Goal: Communication & Community: Answer question/provide support

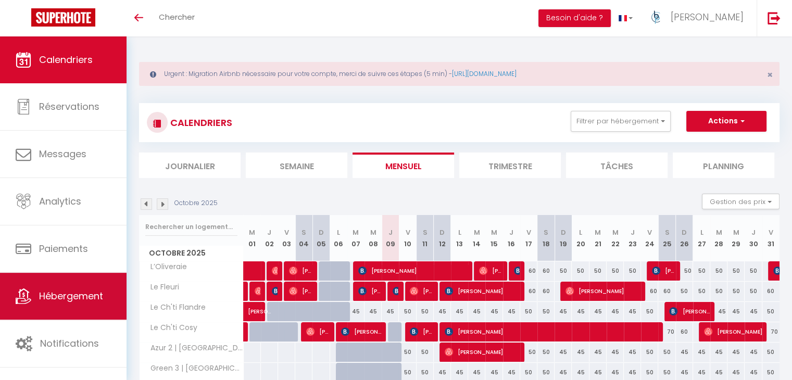
click at [87, 283] on link "Hébergement" at bounding box center [63, 296] width 127 height 47
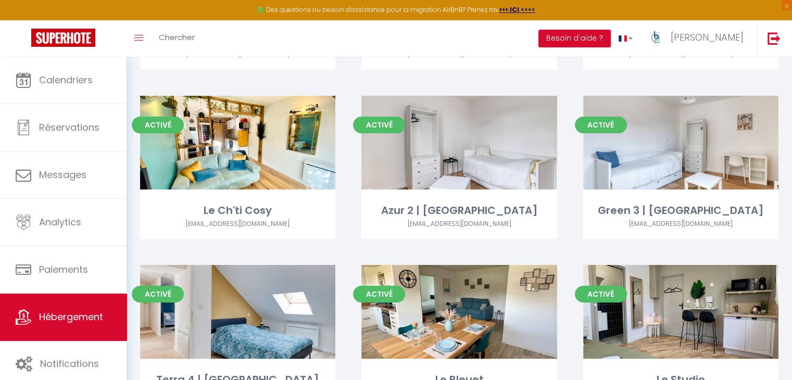
scroll to position [208, 0]
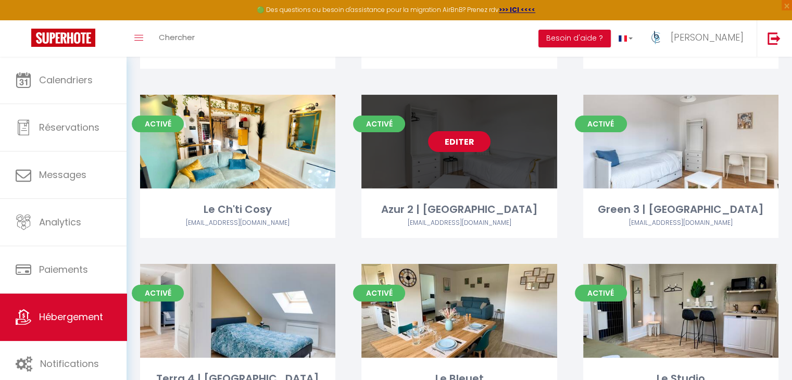
click at [463, 144] on link "Editer" at bounding box center [459, 141] width 63 height 21
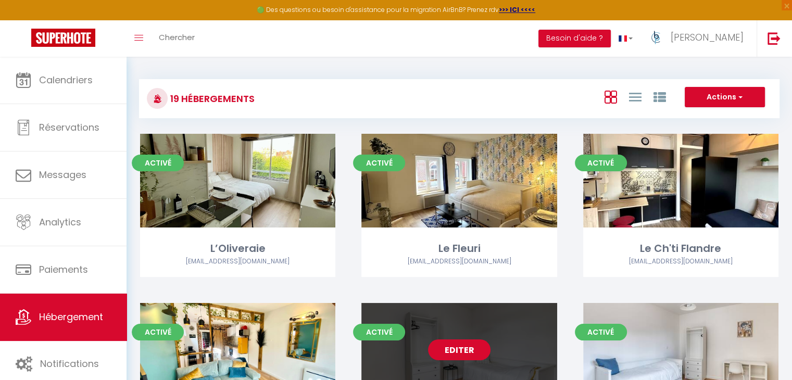
select select "3"
select select "2"
select select "1"
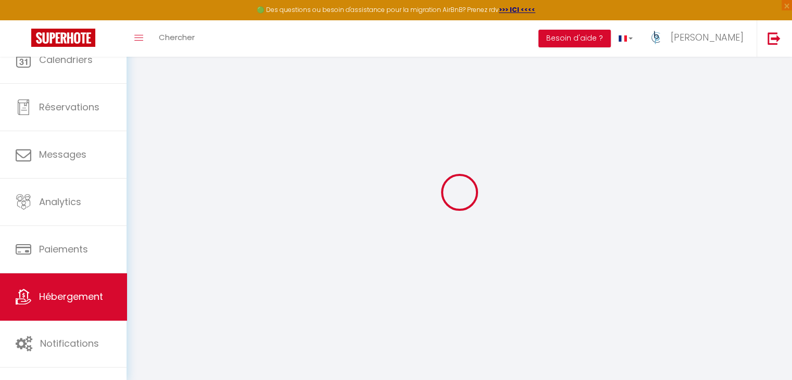
select select
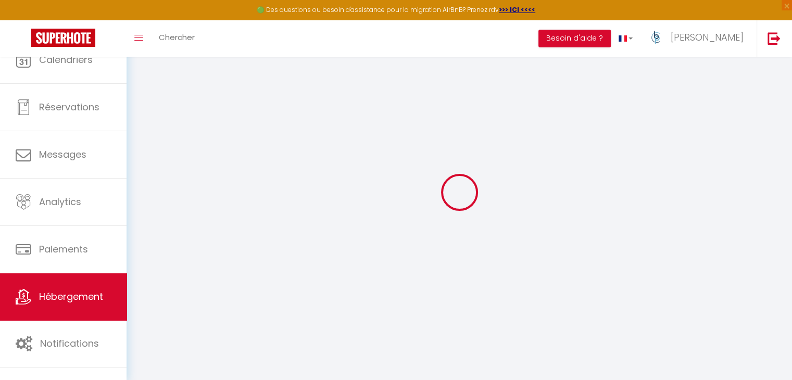
select select "1"
select select
checkbox input "false"
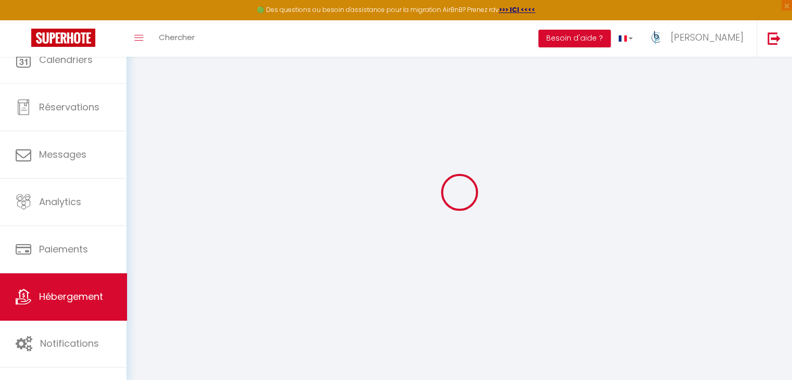
checkbox input "false"
select select "28"
select select
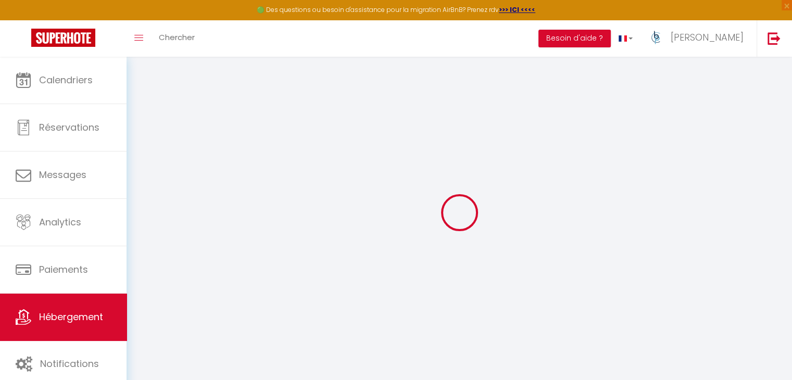
select select
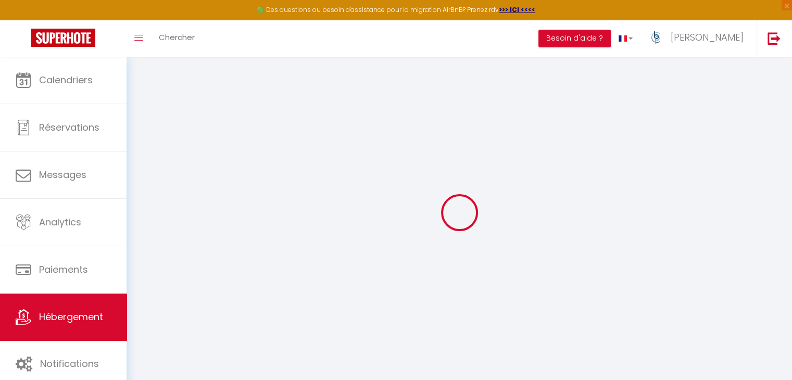
select select
checkbox input "false"
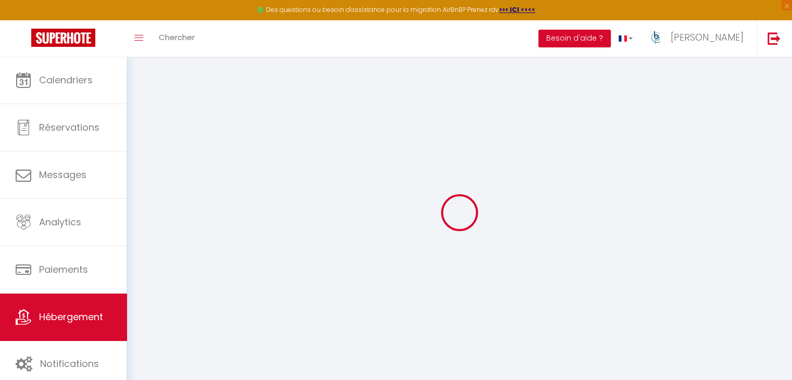
select select
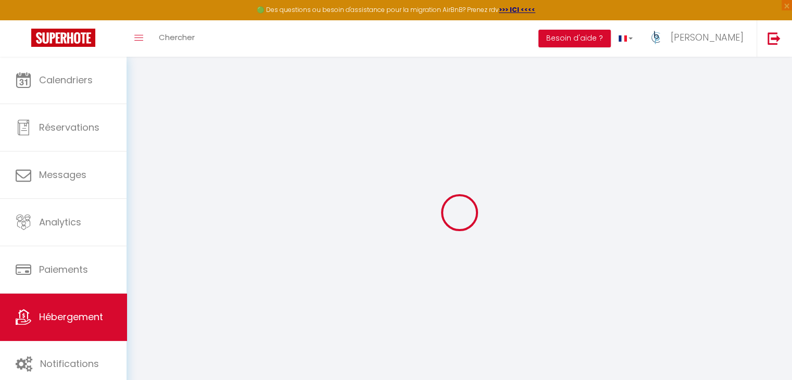
select select
checkbox input "false"
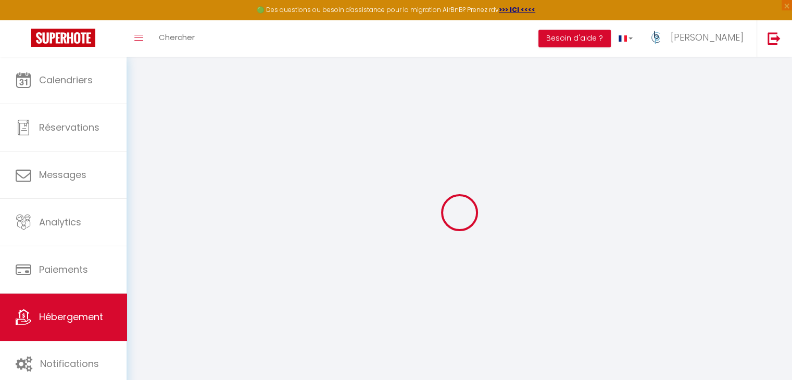
checkbox input "false"
select select
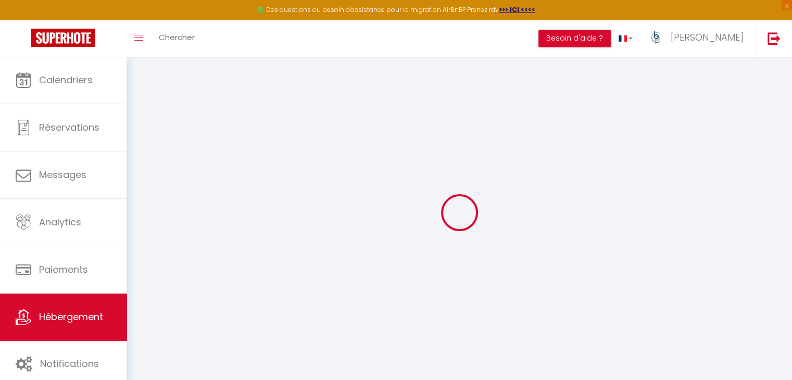
select select
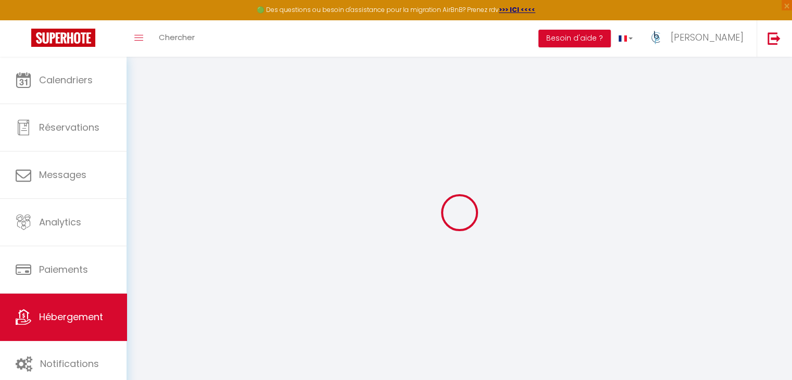
checkbox input "false"
select select
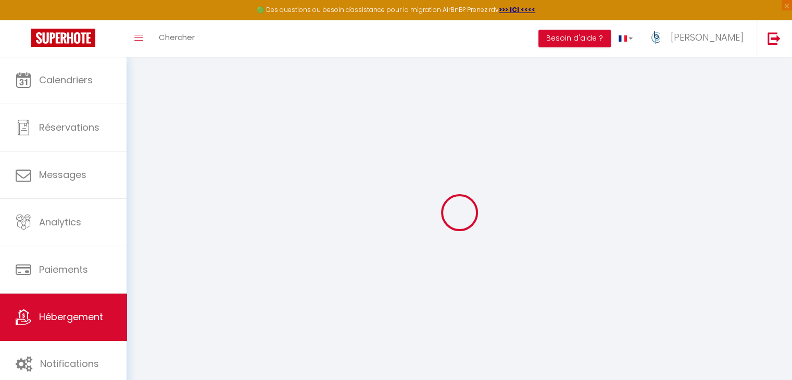
select select
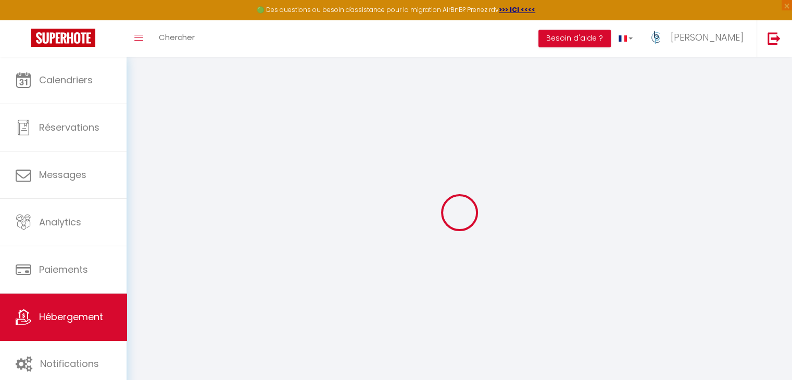
select select
checkbox input "false"
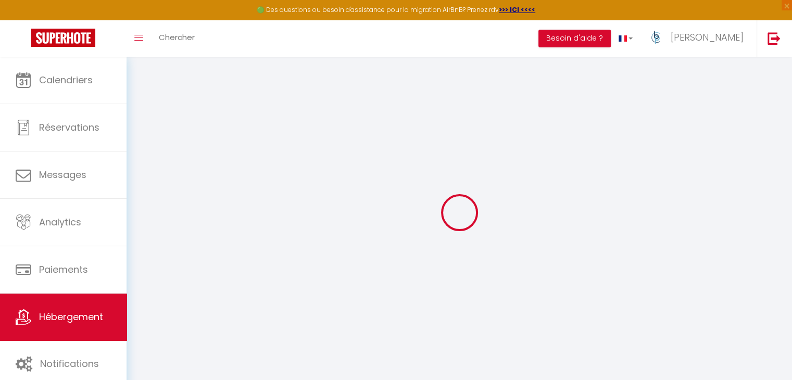
checkbox input "false"
select select
type input "Azur 2 | [GEOGRAPHIC_DATA]"
type input "Yassine"
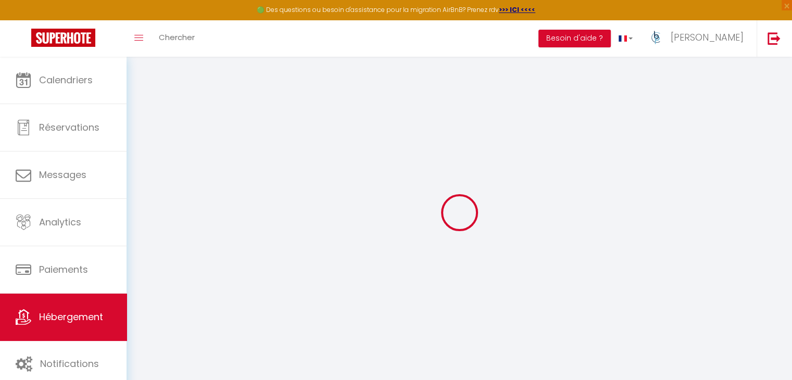
type input "CHABLI"
select select "2"
type input "45"
type input "27"
type input "300"
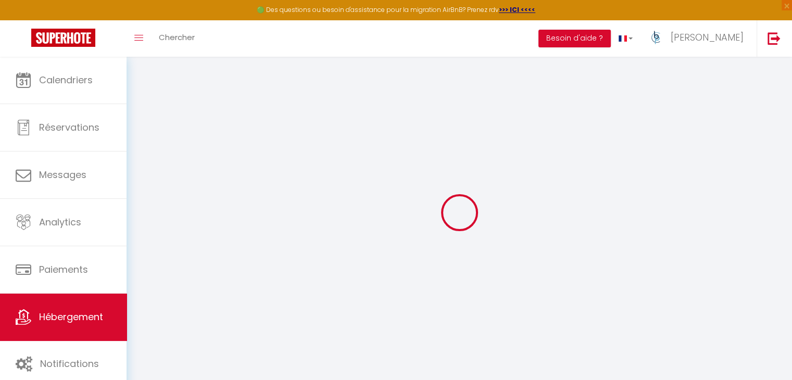
select select
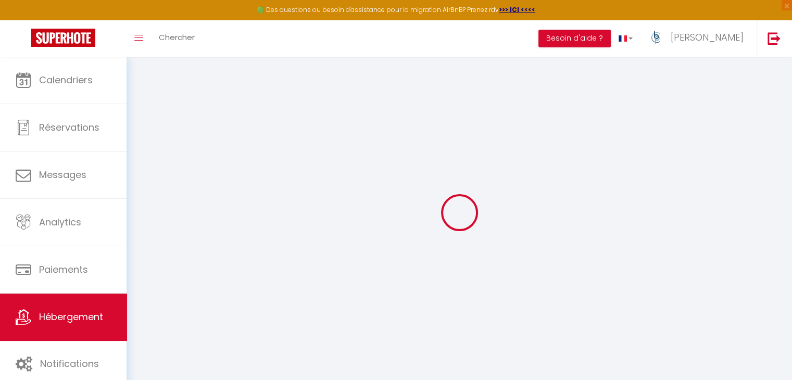
type input "[STREET_ADDRESS]"
type input "59100"
type input "Roubaix"
type input "[EMAIL_ADDRESS][DOMAIN_NAME]"
select select
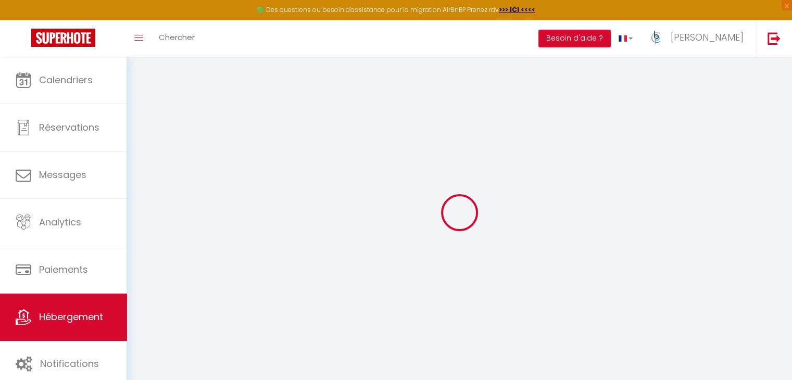
checkbox input "false"
type input "0"
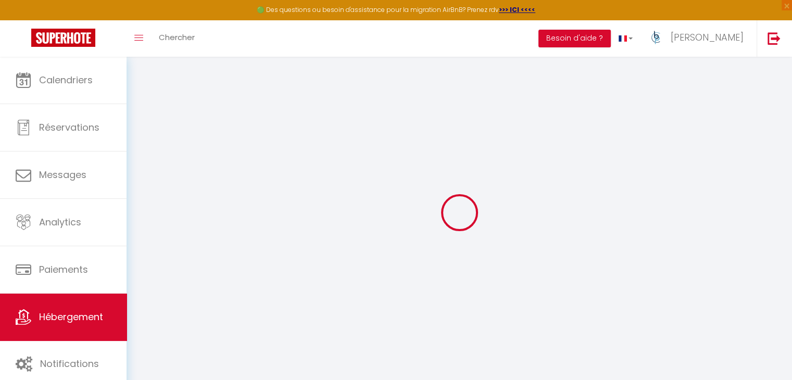
type input "0"
select select "36459"
select select
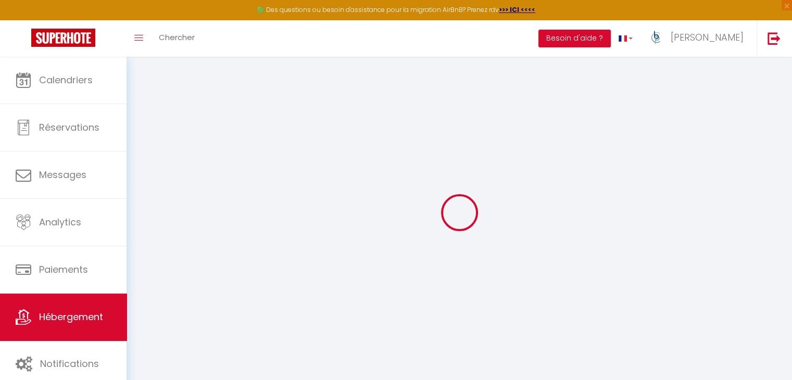
select select
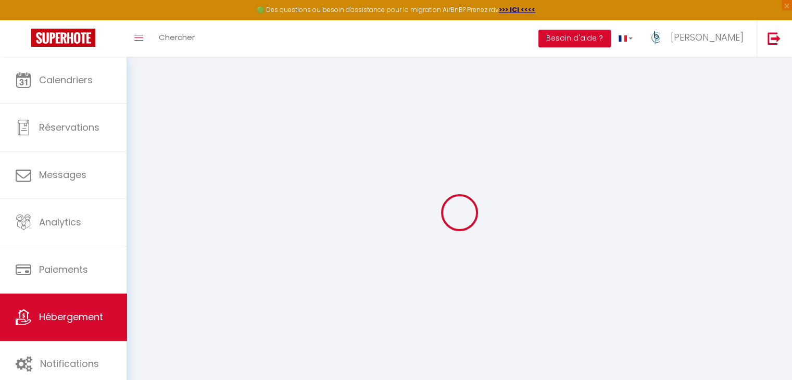
checkbox input "false"
select select
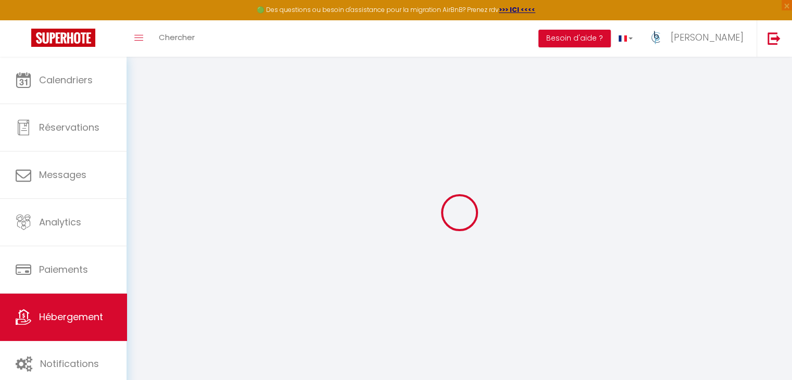
select select
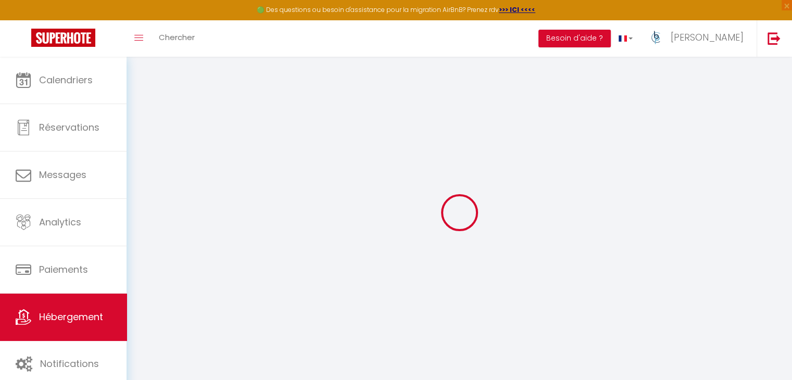
checkbox input "false"
select select
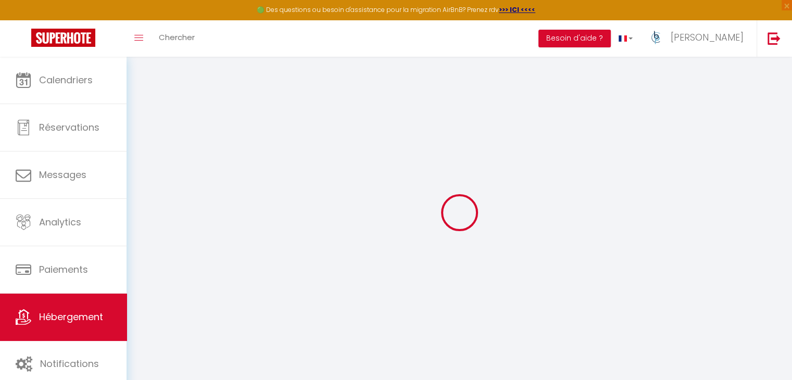
checkbox input "false"
select select "15:00"
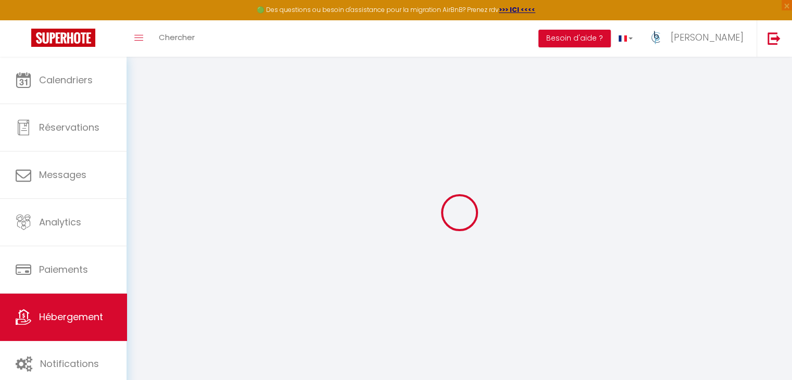
select select "20:00"
select select "11:00"
select select "15"
select select
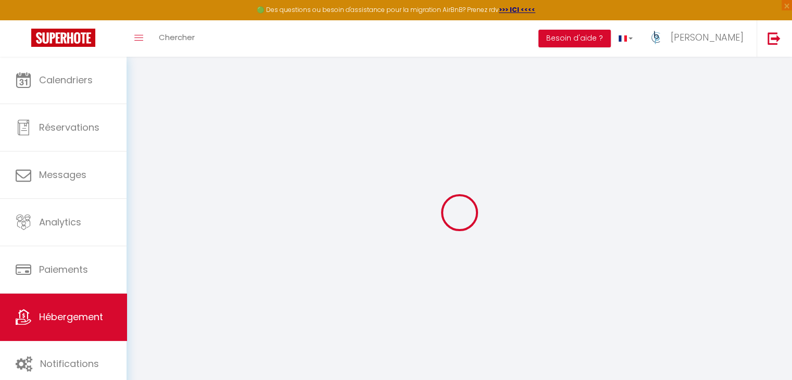
checkbox input "false"
select select
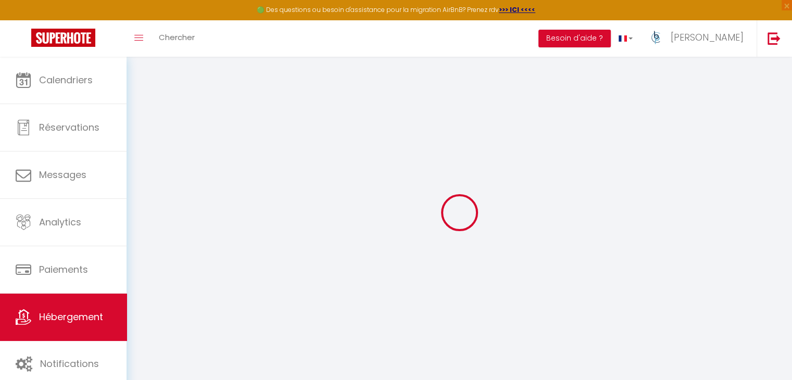
checkbox input "false"
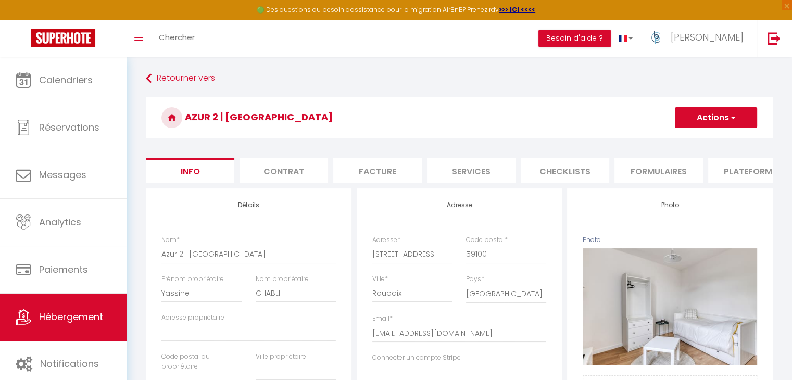
select select
checkbox input "false"
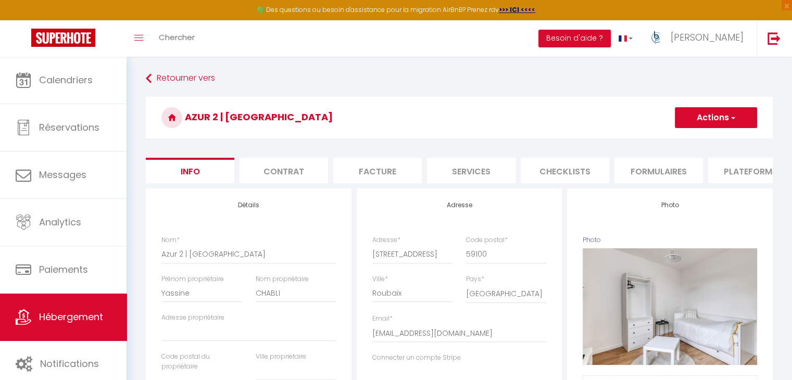
click at [429, 117] on h3 "Azur 2 | [GEOGRAPHIC_DATA]" at bounding box center [459, 118] width 627 height 42
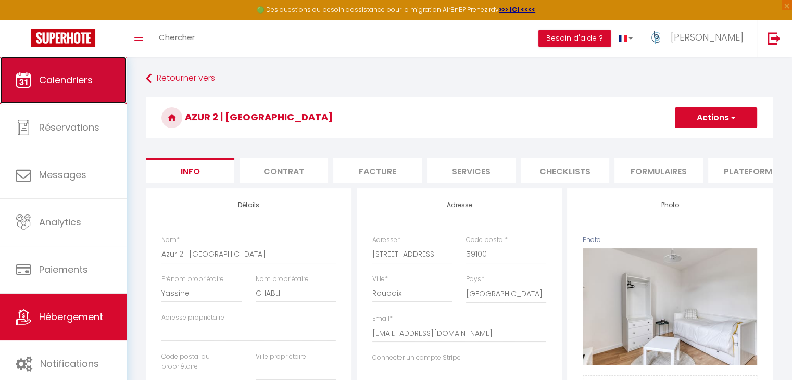
click at [71, 79] on span "Calendriers" at bounding box center [66, 79] width 54 height 13
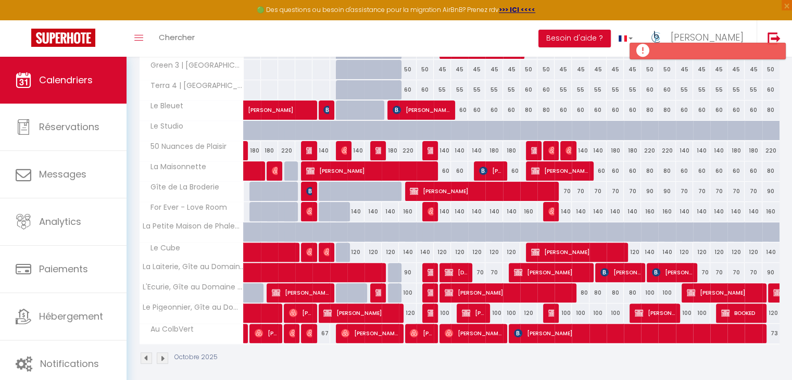
scroll to position [283, 0]
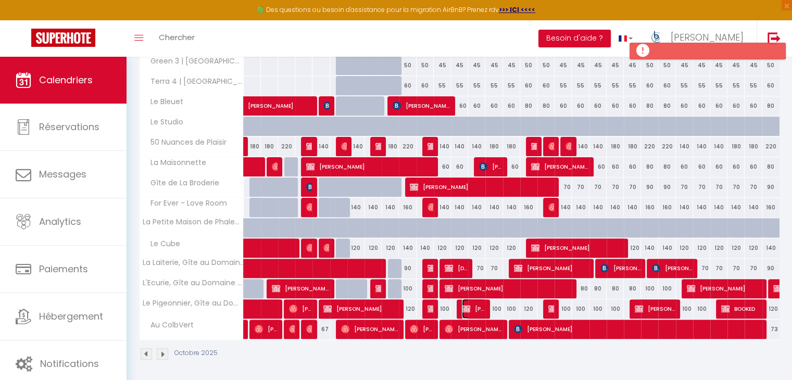
click at [483, 305] on span "[PERSON_NAME]" at bounding box center [473, 309] width 23 height 20
select select "OK"
select select "KO"
select select "0"
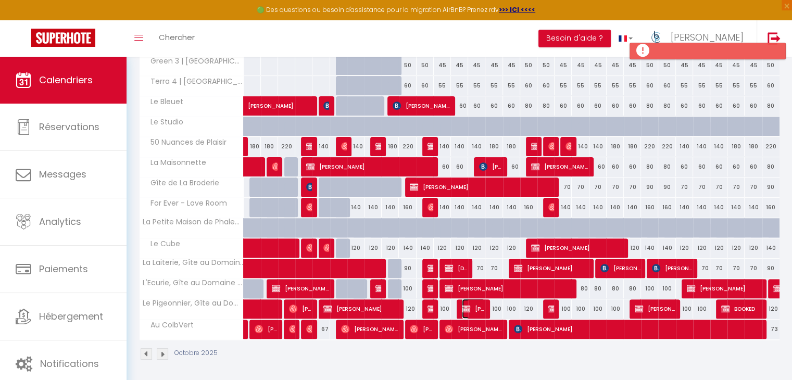
select select "1"
select select
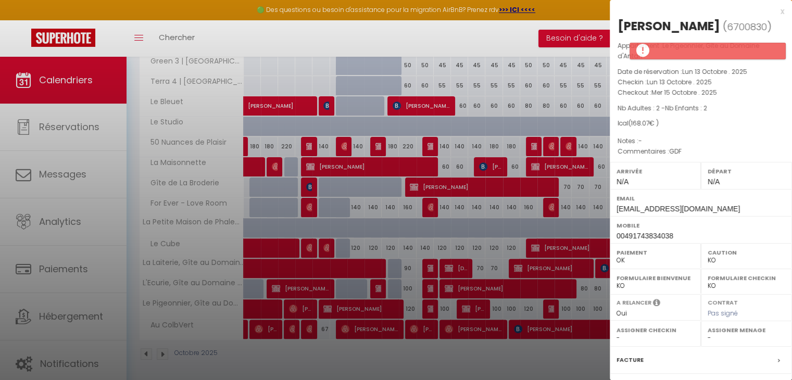
click at [515, 244] on div at bounding box center [396, 190] width 792 height 380
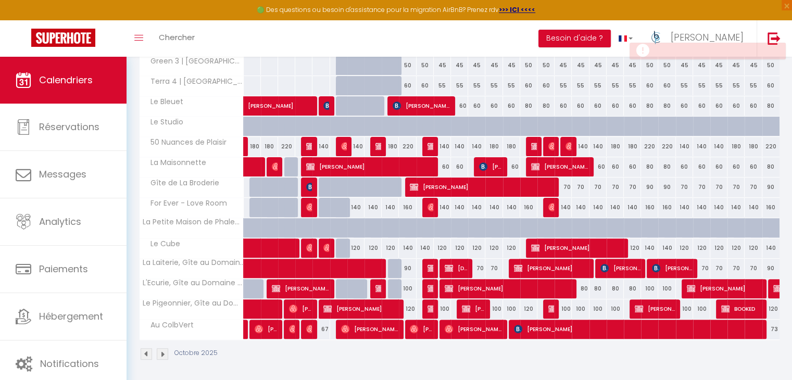
scroll to position [328, 0]
click at [458, 267] on span "[DEMOGRAPHIC_DATA][PERSON_NAME]" at bounding box center [456, 268] width 23 height 20
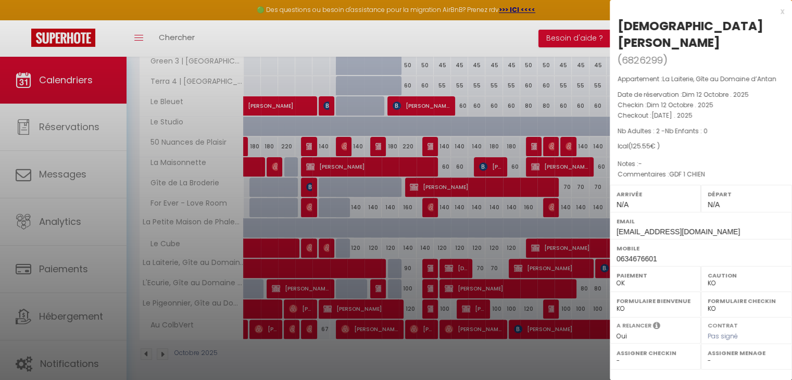
click at [498, 257] on div at bounding box center [396, 190] width 792 height 380
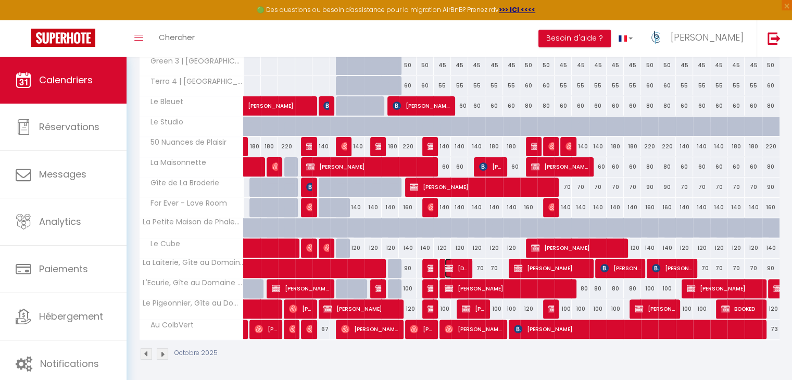
click at [463, 264] on span "[DEMOGRAPHIC_DATA][PERSON_NAME]" at bounding box center [456, 268] width 23 height 20
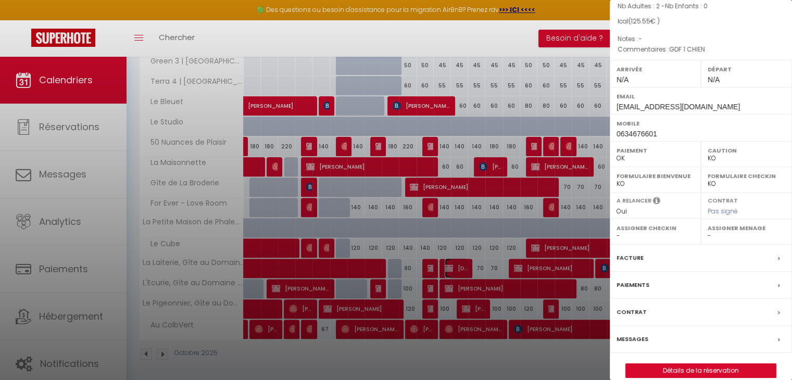
scroll to position [131, 0]
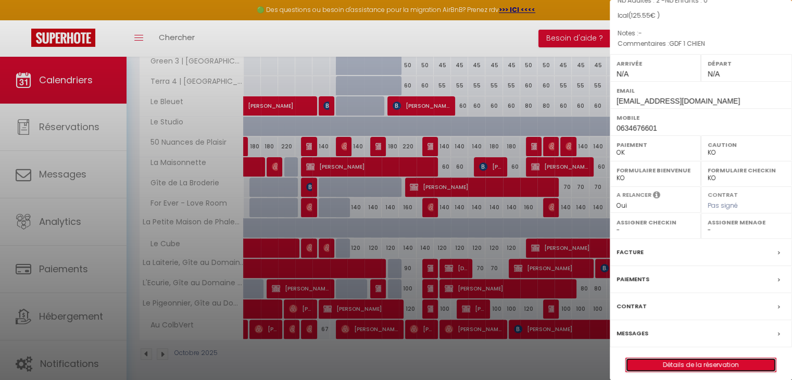
click at [700, 358] on link "Détails de la réservation" at bounding box center [701, 365] width 150 height 14
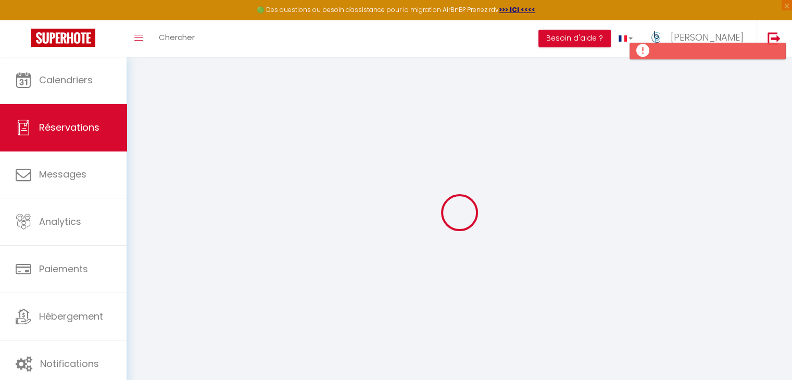
select select
checkbox input "false"
select select
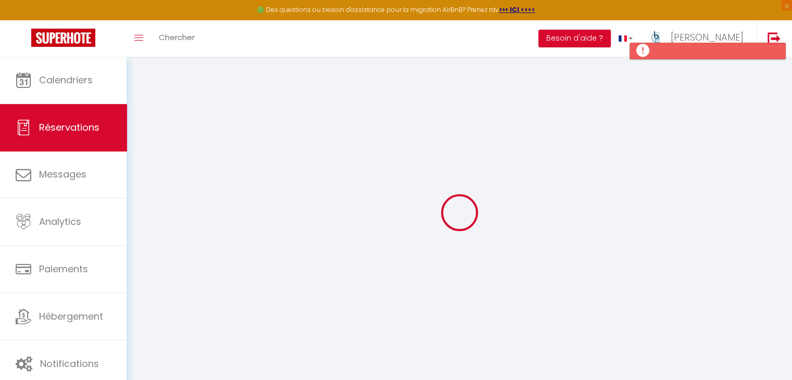
checkbox input "false"
type textarea "GDF 1 CHIEN"
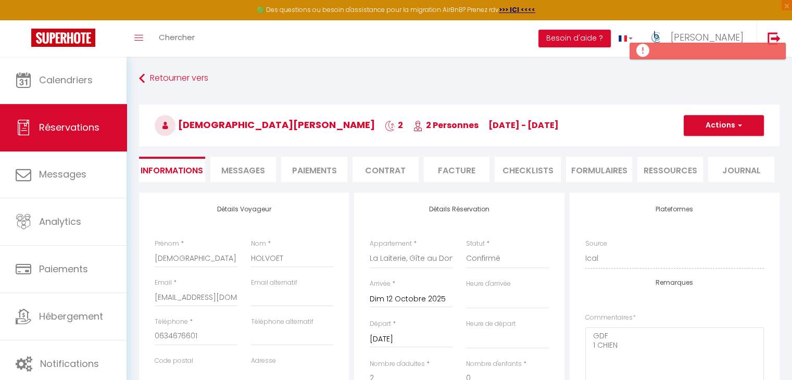
type input "30"
select select
checkbox input "false"
select select
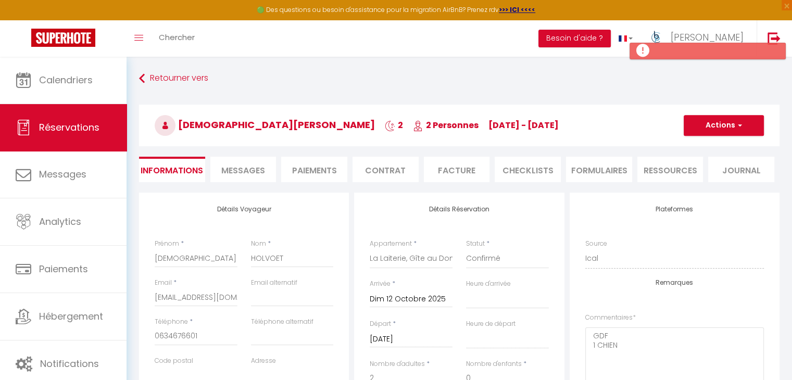
select select
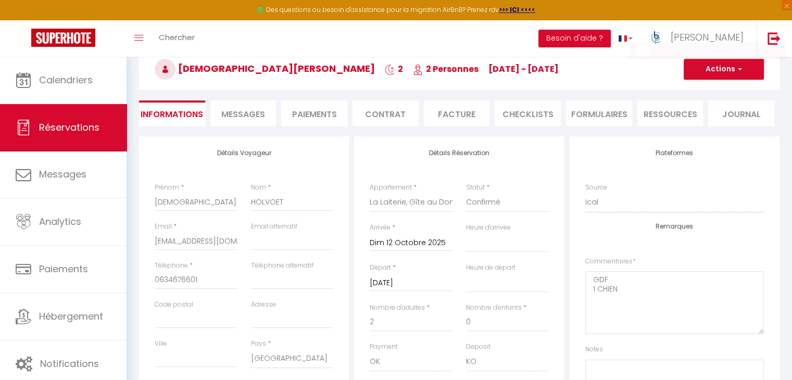
scroll to position [104, 0]
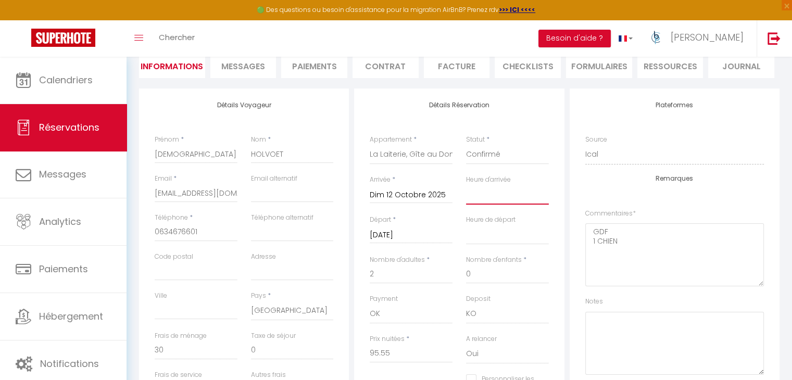
click at [492, 201] on select "00:00 00:30 01:00 01:30 02:00 02:30 03:00 03:30 04:00 04:30 05:00 05:30 06:00 0…" at bounding box center [507, 195] width 83 height 20
select select "15:00"
click at [466, 185] on select "00:00 00:30 01:00 01:30 02:00 02:30 03:00 03:30 04:00 04:30 05:00 05:30 06:00 0…" at bounding box center [507, 195] width 83 height 20
select select
checkbox input "false"
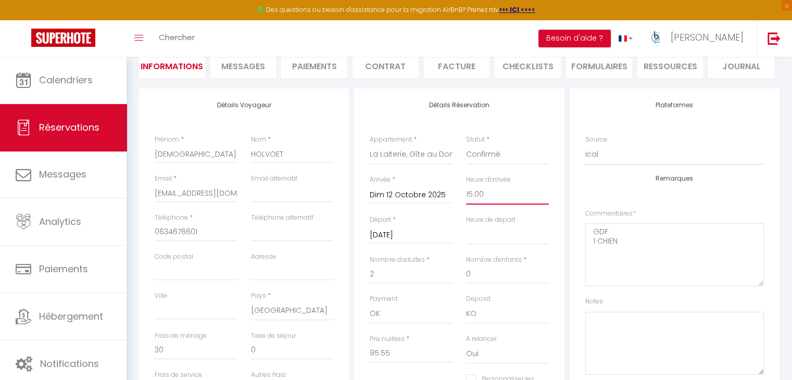
scroll to position [156, 0]
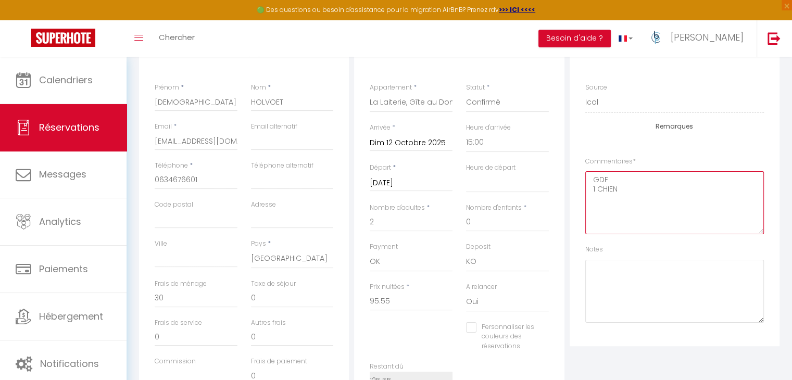
click at [644, 188] on textarea "GDF 1 CHIEN" at bounding box center [674, 202] width 179 height 63
type textarea "GDF 1 CHIEN ARRIVEE 15H/15H30"
click at [771, 136] on div "Plateformes Source Direct [DOMAIN_NAME] [DOMAIN_NAME] Chalet montagne Expedia G…" at bounding box center [675, 191] width 210 height 310
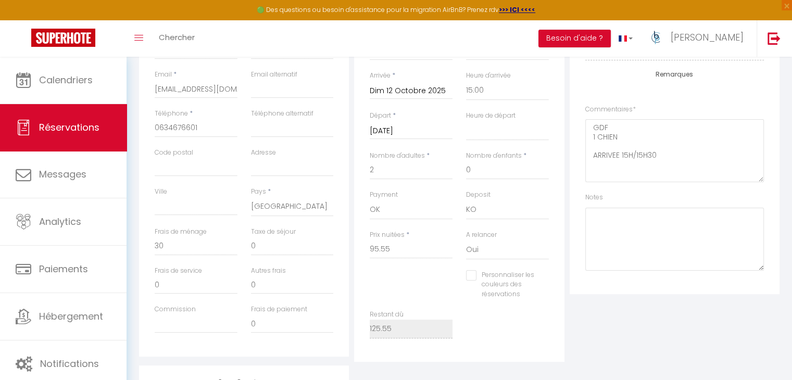
scroll to position [0, 0]
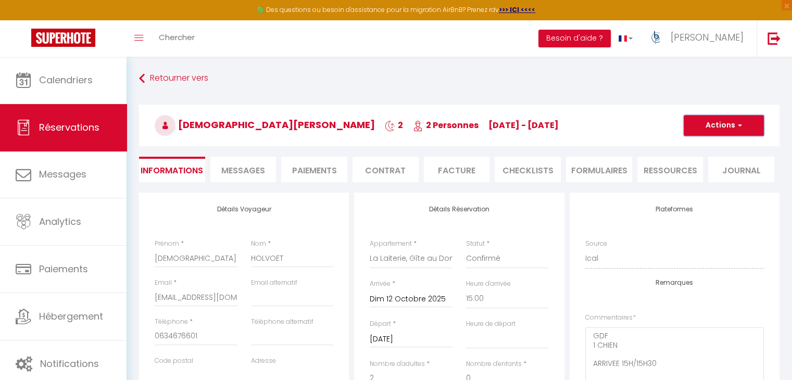
click at [745, 126] on button "Actions" at bounding box center [724, 125] width 80 height 21
click at [693, 152] on link "Enregistrer" at bounding box center [713, 149] width 82 height 14
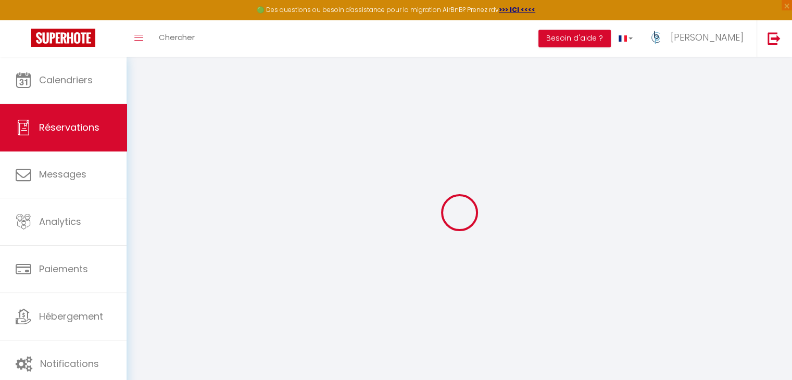
select select "not_cancelled"
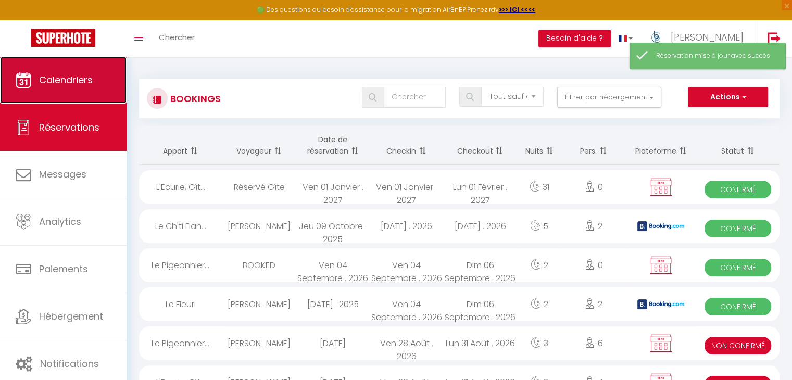
click at [65, 70] on link "Calendriers" at bounding box center [63, 80] width 127 height 47
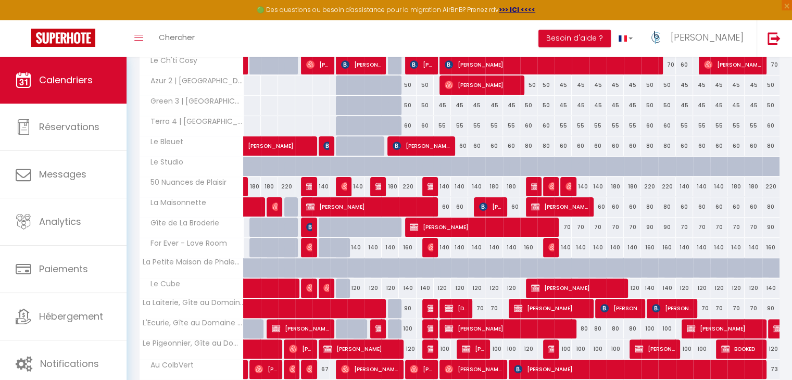
scroll to position [283, 0]
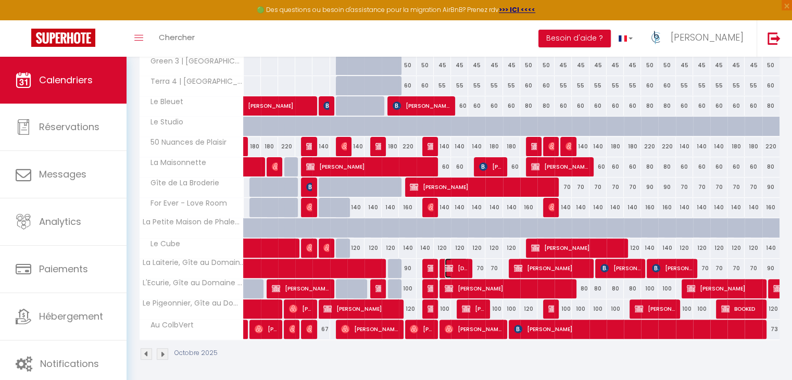
click at [463, 267] on span "[DEMOGRAPHIC_DATA][PERSON_NAME]" at bounding box center [456, 268] width 23 height 20
select select "OK"
select select "KO"
select select "0"
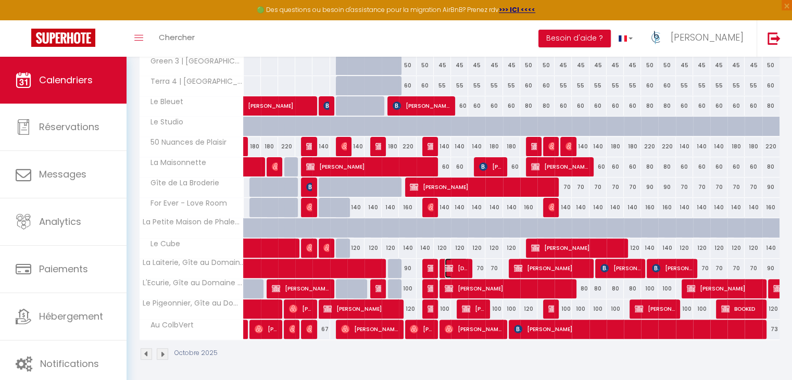
select select "1"
select select
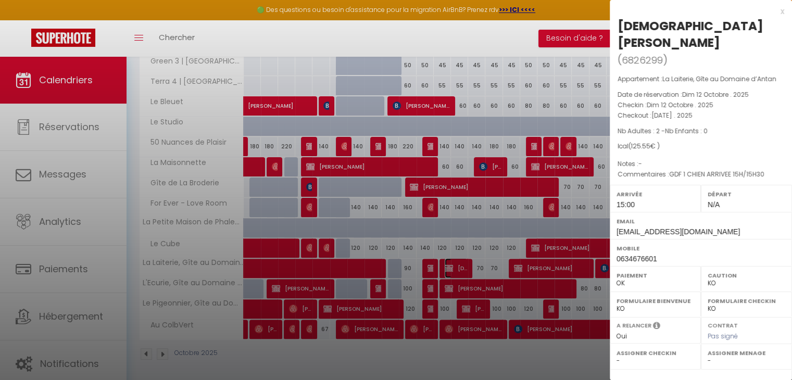
scroll to position [328, 0]
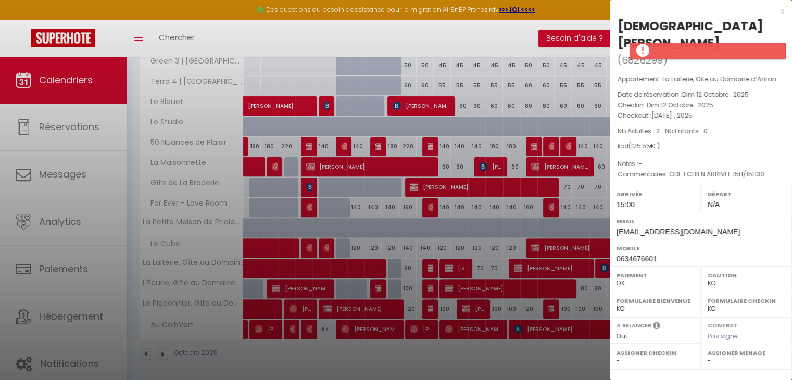
click at [528, 30] on div at bounding box center [396, 190] width 792 height 380
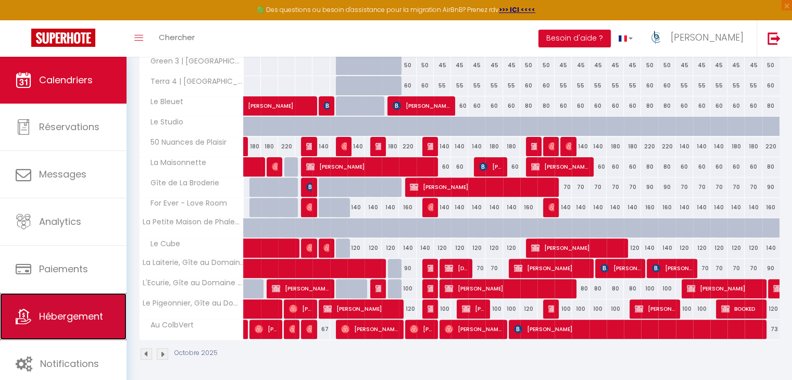
click at [81, 307] on link "Hébergement" at bounding box center [63, 316] width 127 height 47
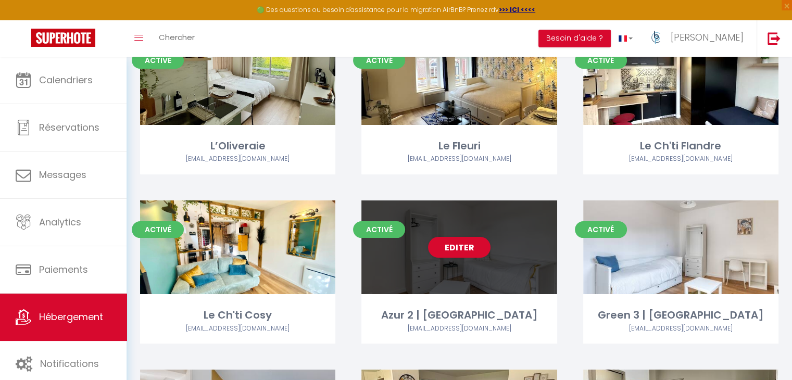
scroll to position [104, 0]
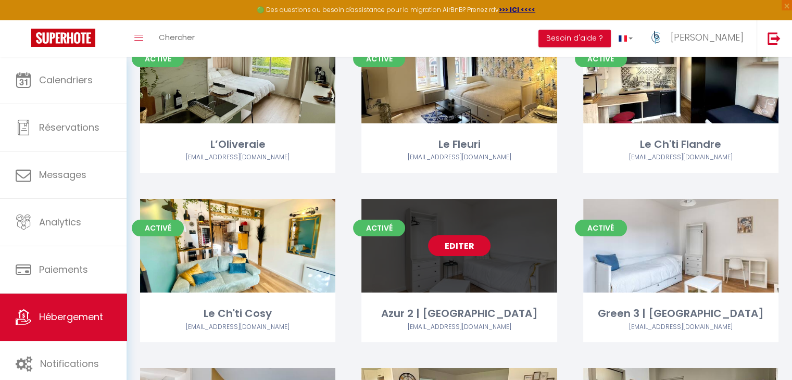
click at [460, 242] on link "Editer" at bounding box center [459, 245] width 63 height 21
select select "3"
select select "2"
select select "1"
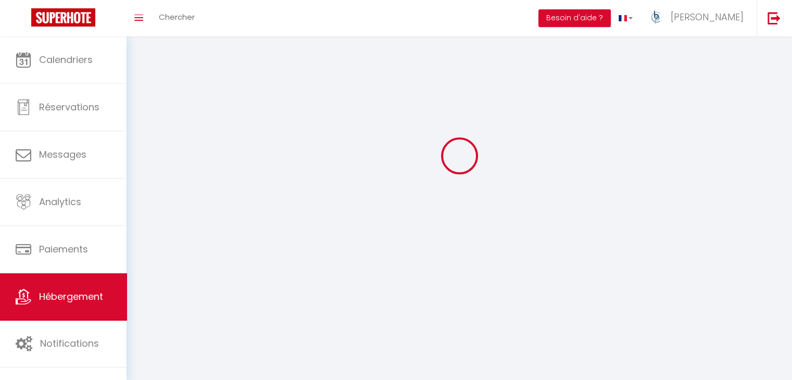
select select
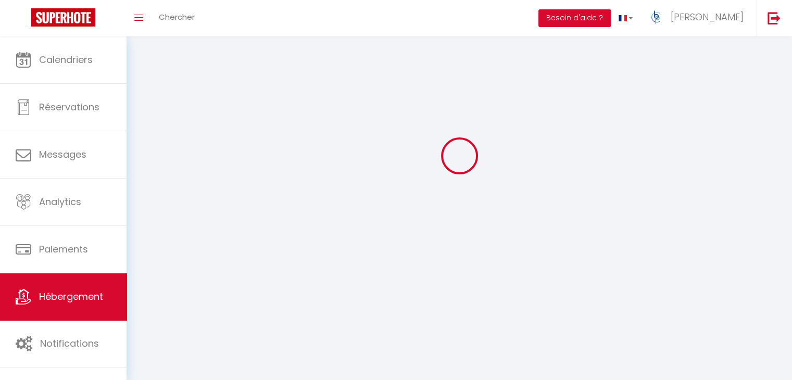
checkbox input "false"
select select
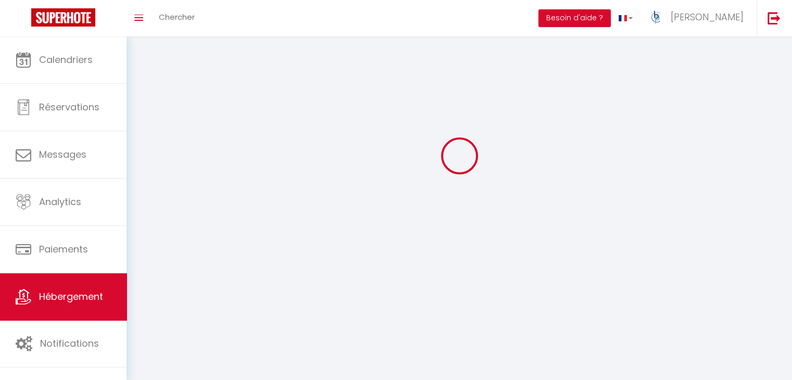
select select
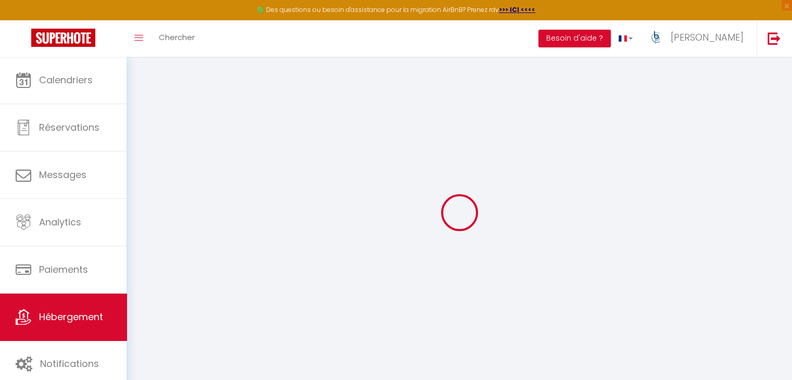
select select
checkbox input "false"
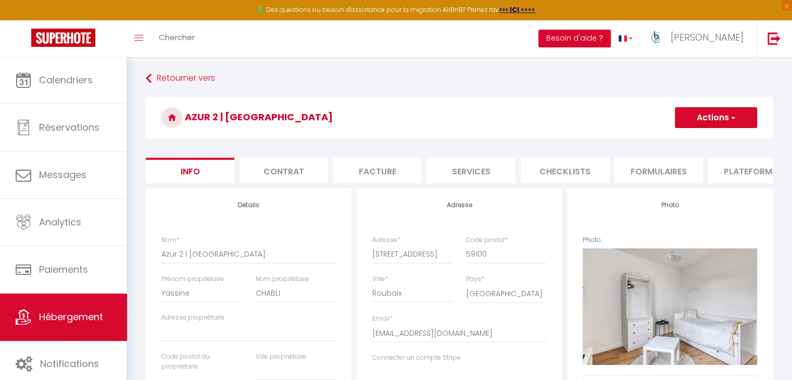
click at [749, 173] on li "Plateformes" at bounding box center [752, 171] width 89 height 26
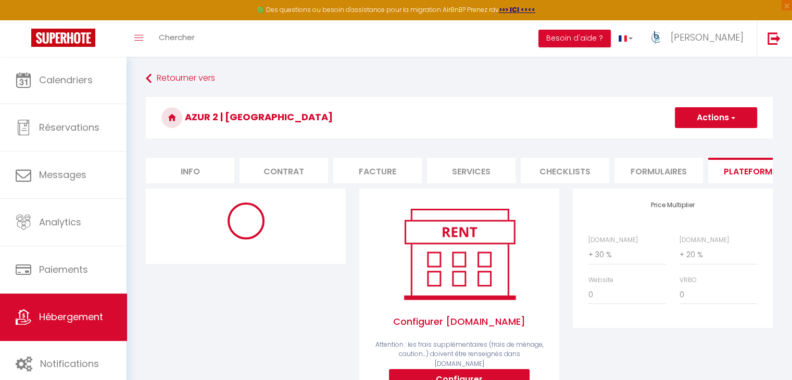
select select "well_reviewed_guests"
select select "EUR"
select select
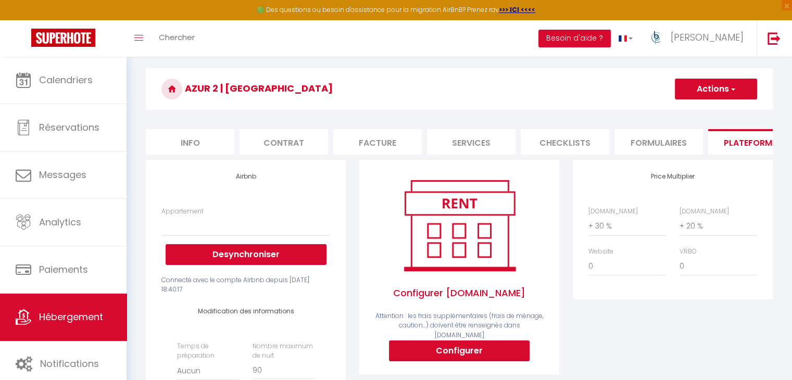
scroll to position [52, 0]
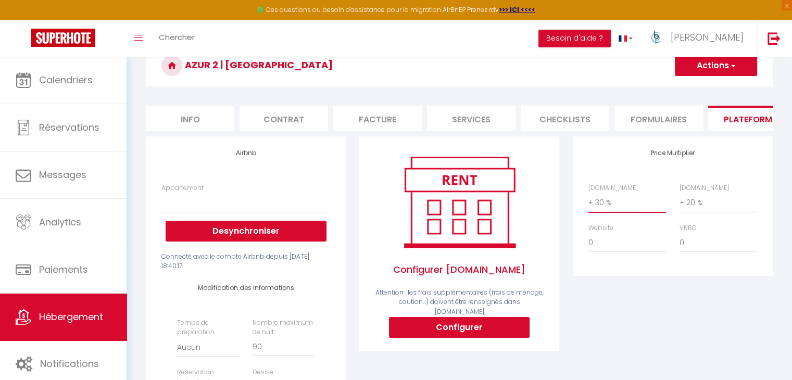
click at [605, 208] on select "0 + 1 % + 2 % + 3 % + 4 % + 5 % + 6 % + 7 % + 8 % + 9 %" at bounding box center [628, 203] width 78 height 20
select select "+ 25 %"
click at [589, 201] on select "0 + 1 % + 2 % + 3 % + 4 % + 5 % + 6 % + 7 % + 8 % + 9 %" at bounding box center [628, 203] width 78 height 20
select select
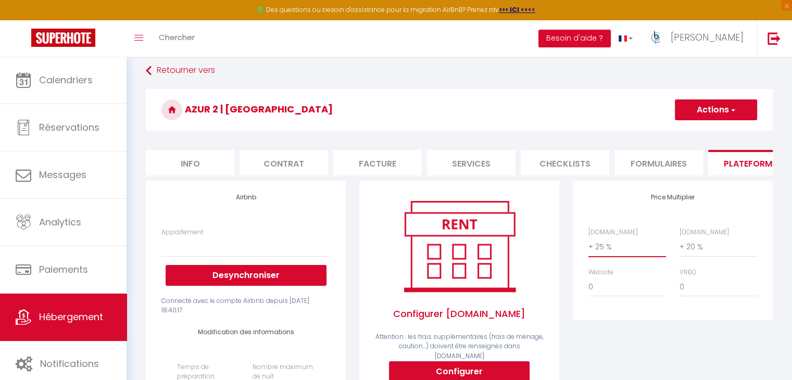
scroll to position [96, 0]
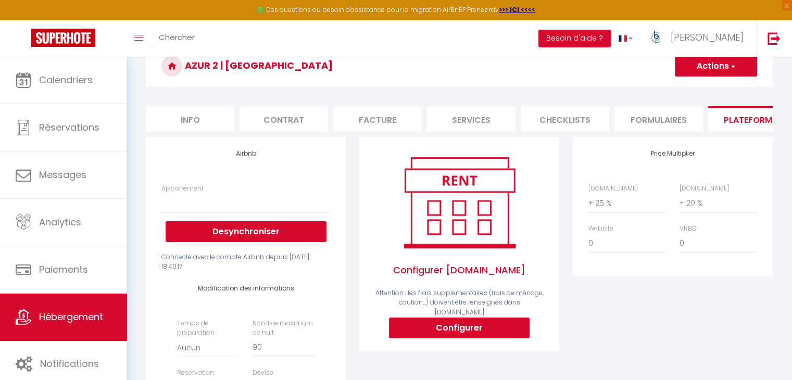
click at [707, 70] on button "Actions" at bounding box center [716, 66] width 82 height 21
click at [697, 85] on link "Enregistrer" at bounding box center [716, 89] width 82 height 14
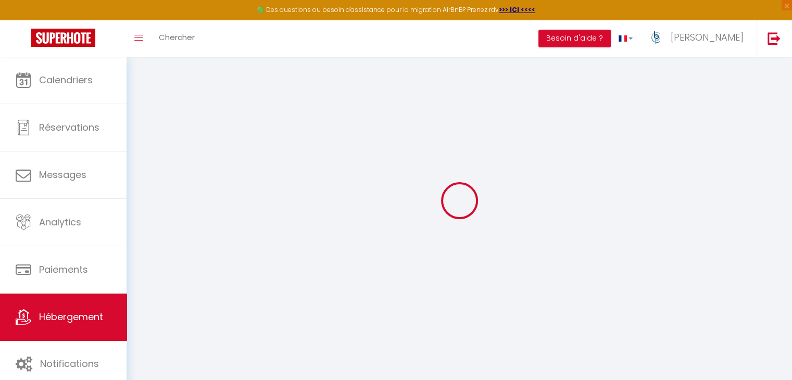
select select
select select "well_reviewed_guests"
select select "EUR"
select select
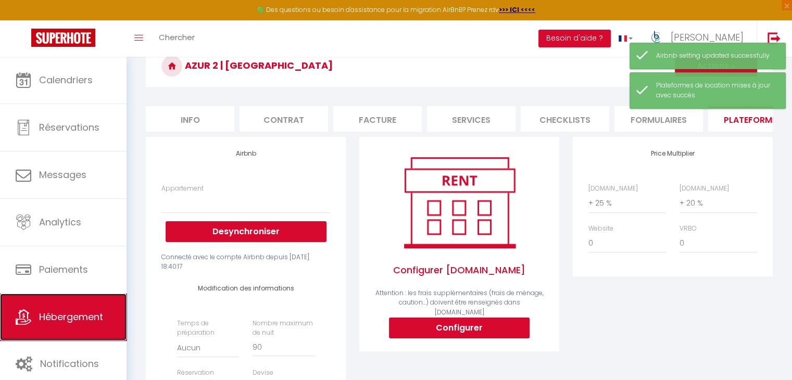
click at [97, 299] on link "Hébergement" at bounding box center [63, 317] width 127 height 47
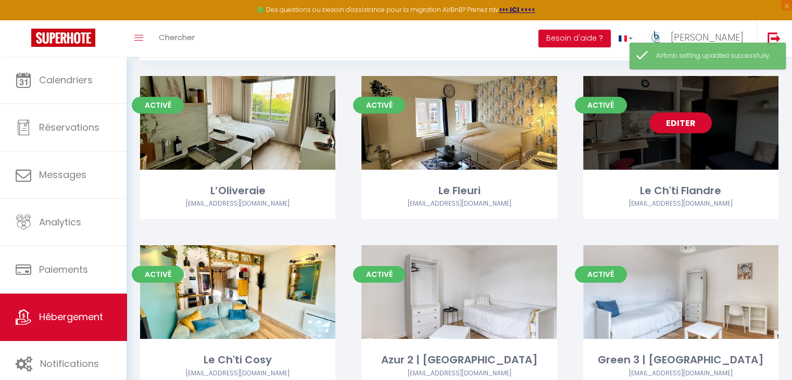
scroll to position [156, 0]
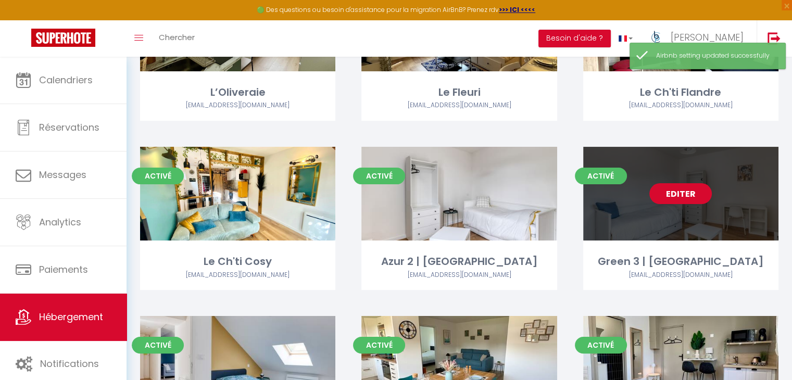
click at [689, 191] on link "Editer" at bounding box center [681, 193] width 63 height 21
select select "3"
select select "2"
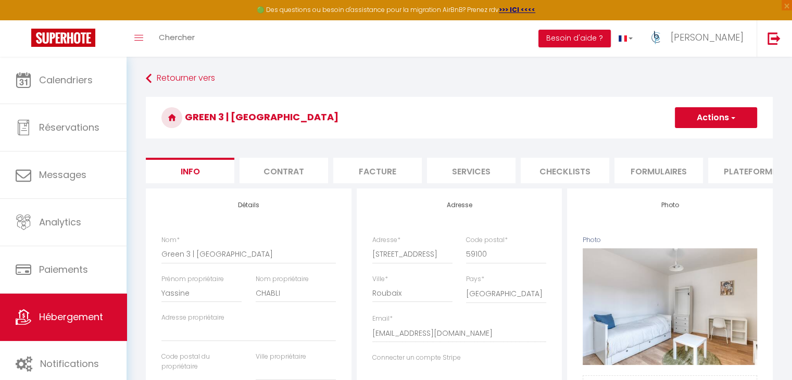
click at [737, 163] on li "Plateformes" at bounding box center [752, 171] width 89 height 26
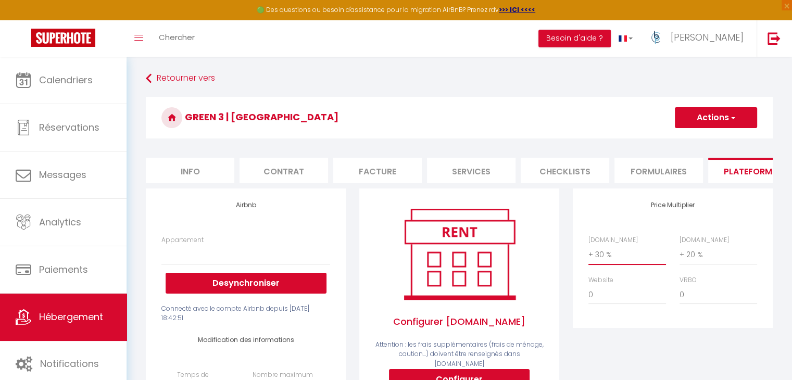
click at [612, 263] on select "0 + 1 % + 2 % + 3 % + 4 % + 5 % + 6 % + 7 % + 8 % + 9 %" at bounding box center [628, 255] width 78 height 20
click at [589, 253] on select "0 + 1 % + 2 % + 3 % + 4 % + 5 % + 6 % + 7 % + 8 % + 9 %" at bounding box center [628, 255] width 78 height 20
click at [694, 113] on button "Actions" at bounding box center [716, 117] width 82 height 21
click at [696, 136] on link "Enregistrer" at bounding box center [716, 141] width 82 height 14
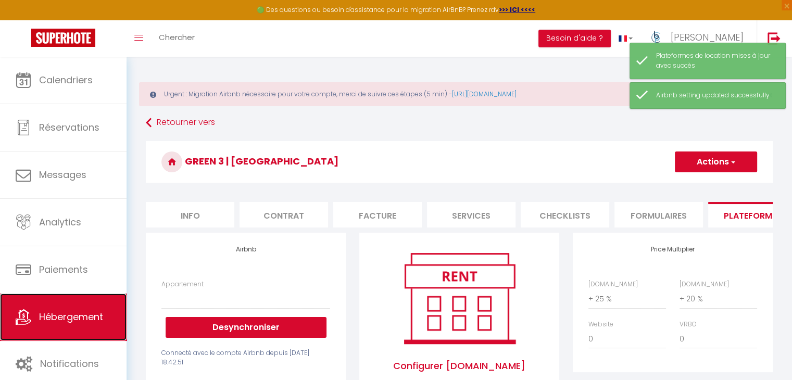
click at [75, 313] on span "Hébergement" at bounding box center [71, 316] width 64 height 13
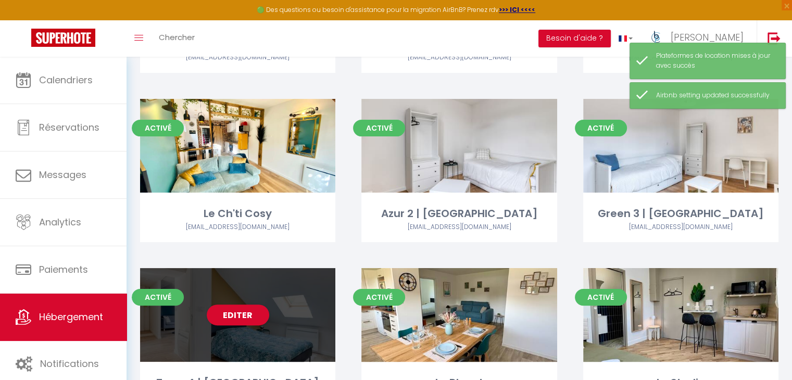
scroll to position [260, 0]
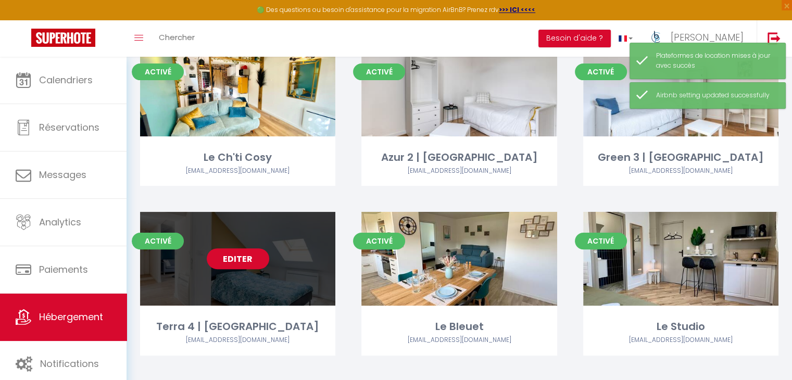
click at [245, 256] on link "Editer" at bounding box center [238, 258] width 63 height 21
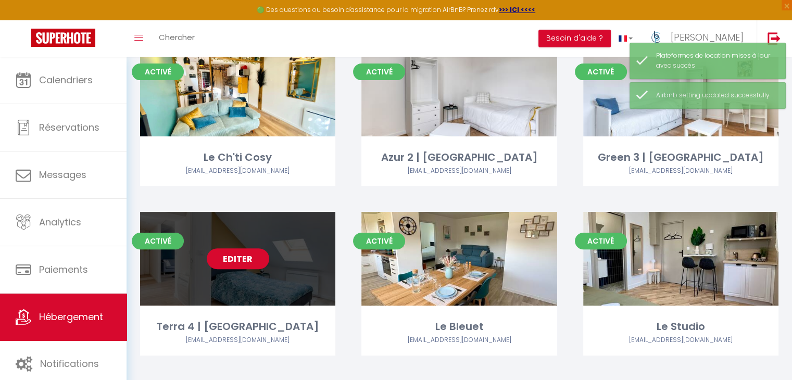
click at [244, 256] on link "Editer" at bounding box center [238, 258] width 63 height 21
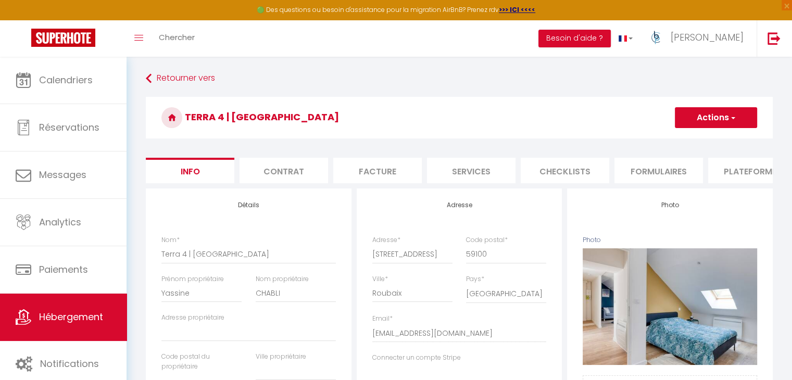
click at [750, 169] on li "Plateformes" at bounding box center [752, 171] width 89 height 26
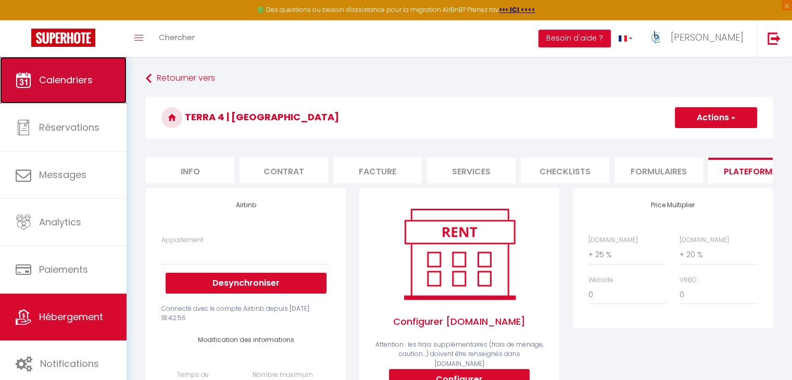
click at [91, 91] on link "Calendriers" at bounding box center [63, 80] width 127 height 47
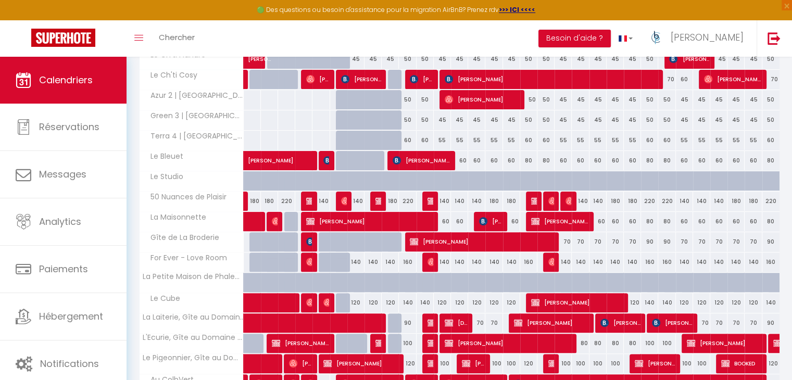
scroll to position [313, 0]
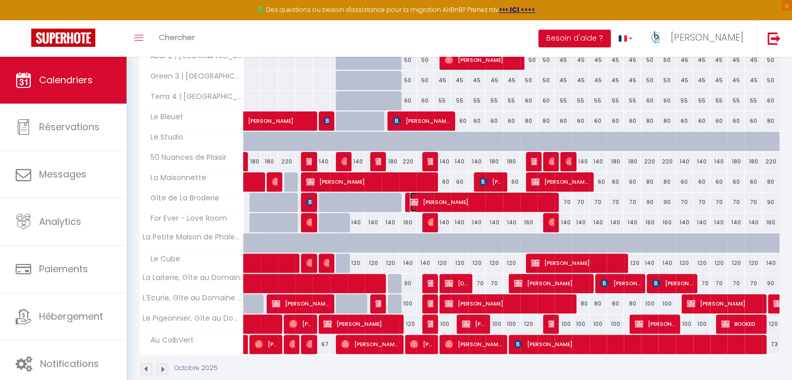
click at [432, 199] on span "[PERSON_NAME]" at bounding box center [481, 202] width 143 height 20
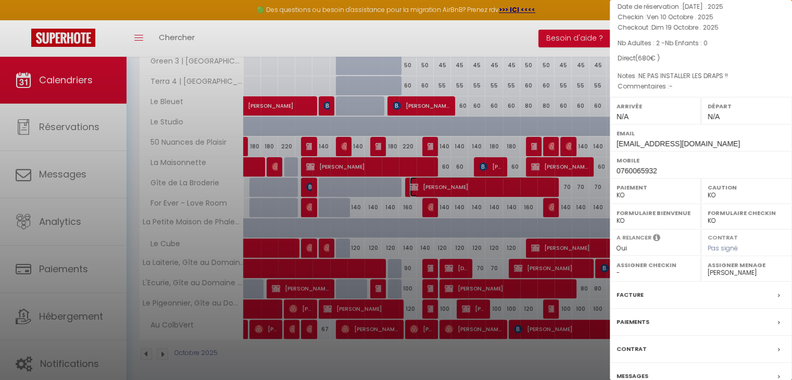
scroll to position [0, 0]
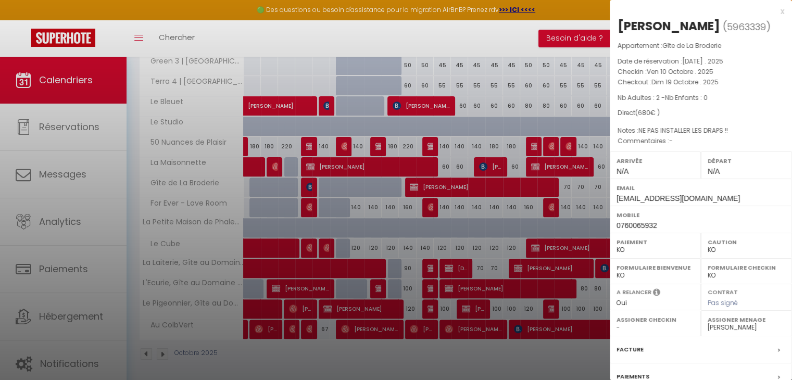
click at [528, 155] on div at bounding box center [396, 190] width 792 height 380
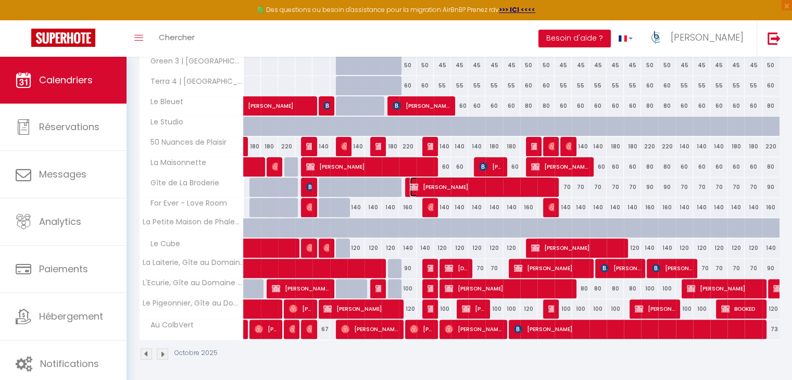
click at [444, 182] on span "[PERSON_NAME]" at bounding box center [481, 187] width 143 height 20
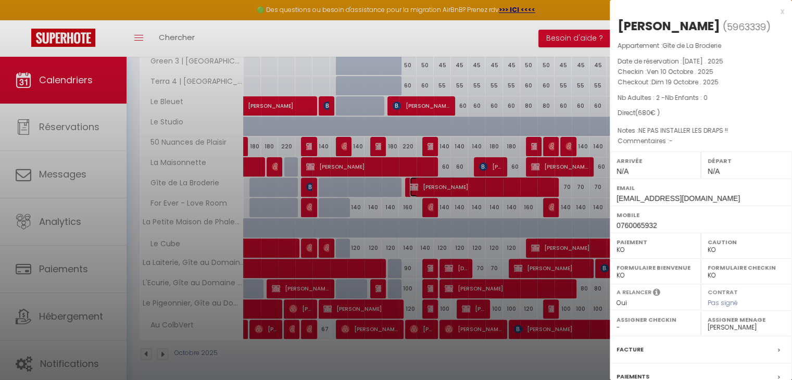
scroll to position [104, 0]
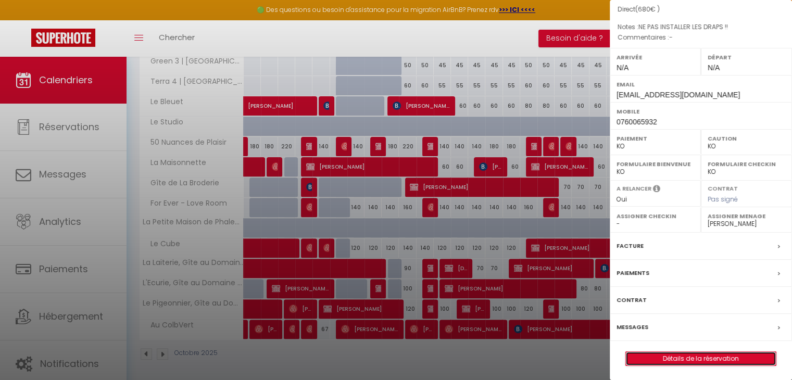
click at [668, 362] on link "Détails de la réservation" at bounding box center [701, 359] width 150 height 14
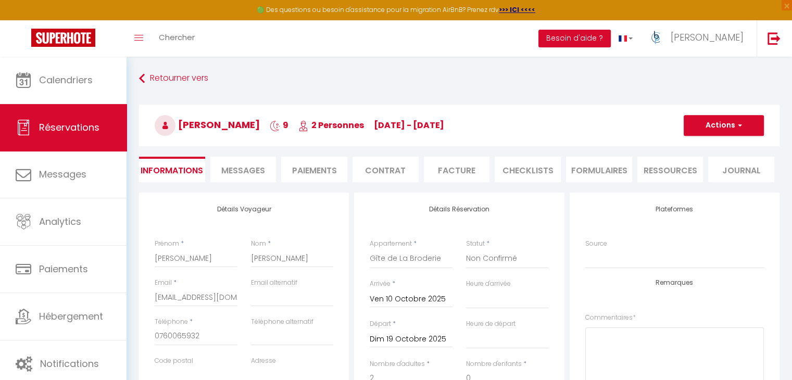
scroll to position [156, 0]
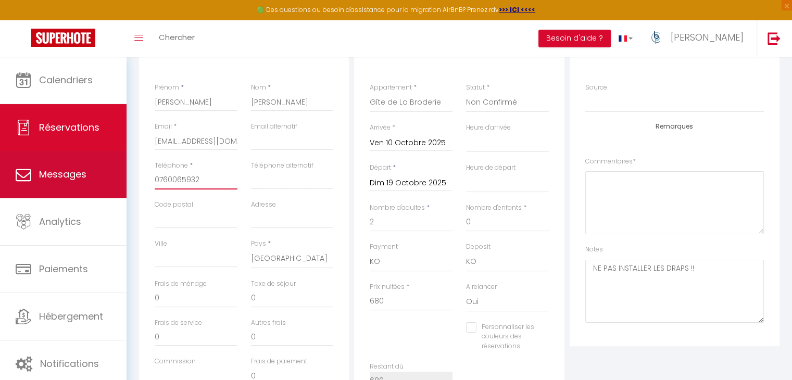
drag, startPoint x: 211, startPoint y: 186, endPoint x: 96, endPoint y: 186, distance: 115.1
click at [96, 186] on div "🟢 Des questions ou besoin d'assistance pour la migration AirBnB? Prenez rdv >>>…" at bounding box center [396, 265] width 792 height 728
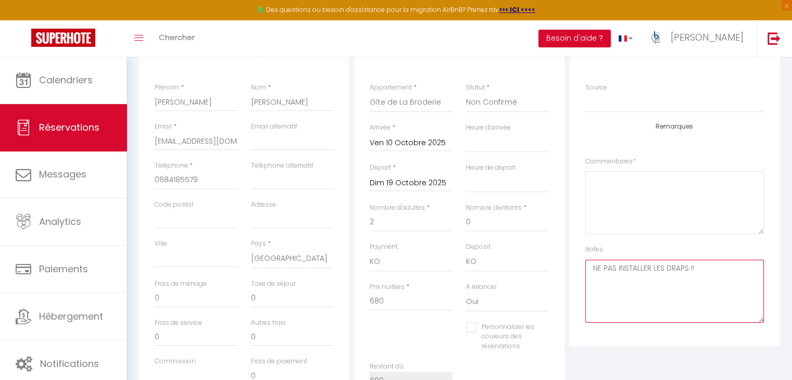
click at [705, 312] on textarea "NE PAS INSTALLER LES DRAPS !!" at bounding box center [674, 291] width 179 height 63
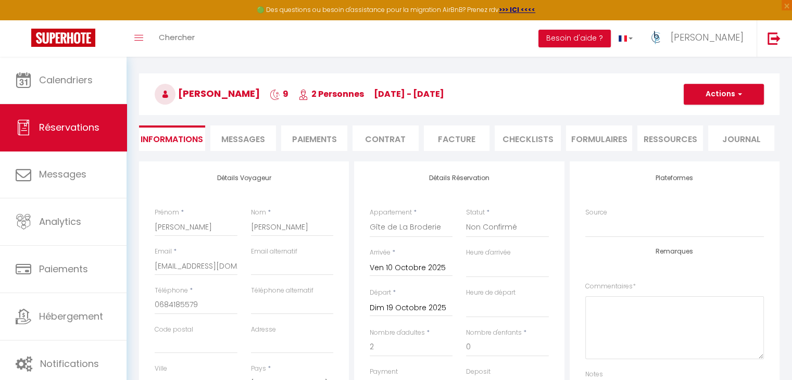
scroll to position [0, 0]
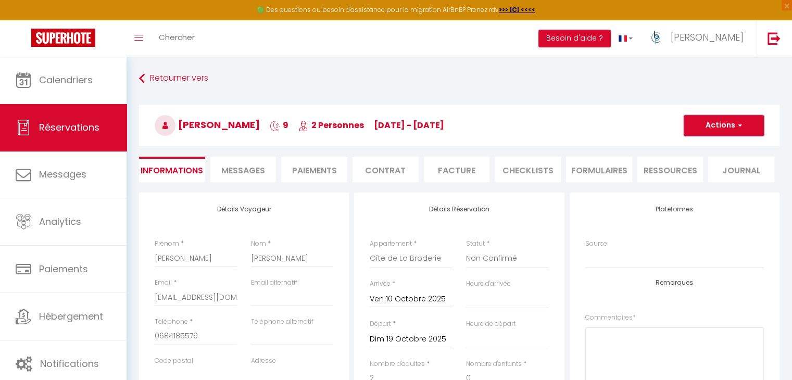
click at [714, 123] on button "Actions" at bounding box center [724, 125] width 80 height 21
click at [704, 146] on link "Enregistrer" at bounding box center [713, 149] width 82 height 14
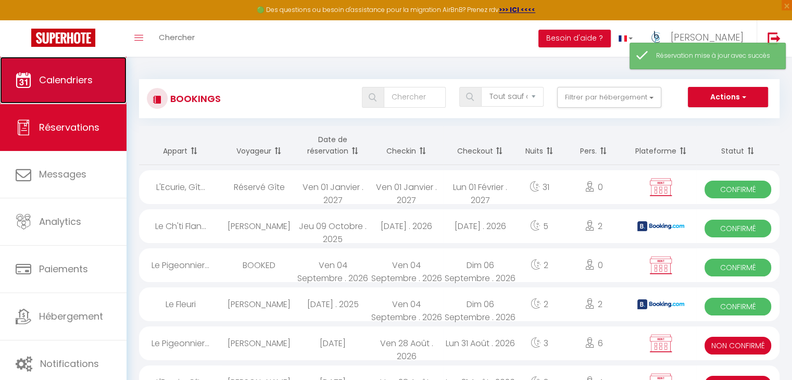
click at [66, 67] on link "Calendriers" at bounding box center [63, 80] width 127 height 47
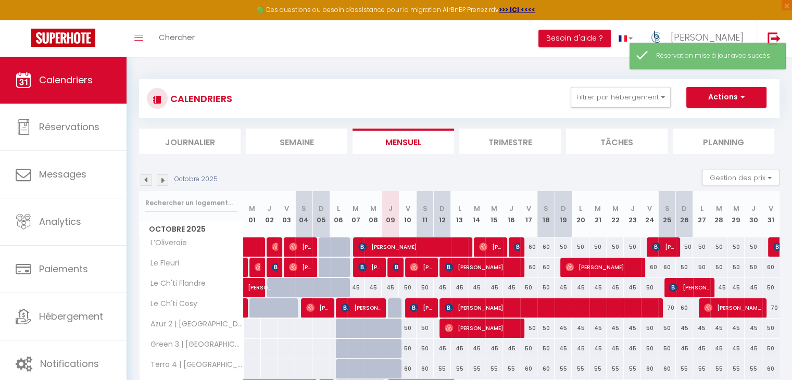
scroll to position [104, 0]
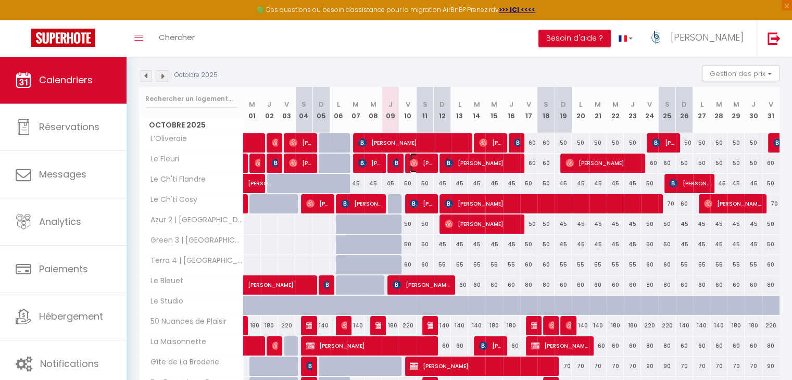
click at [425, 161] on span "[PERSON_NAME]" at bounding box center [421, 163] width 23 height 20
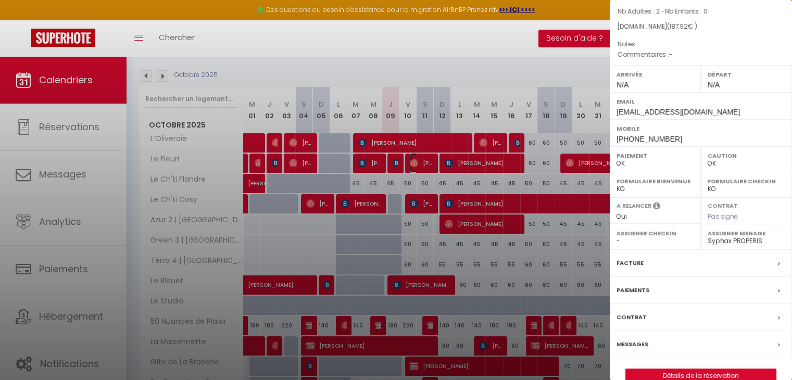
scroll to position [104, 0]
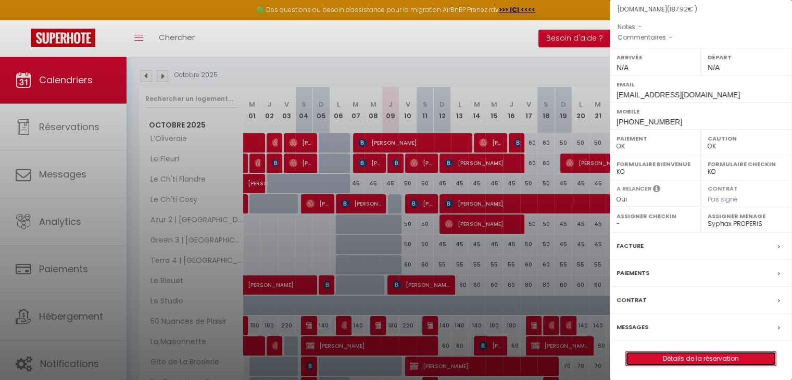
click at [671, 361] on link "Détails de la réservation" at bounding box center [701, 359] width 150 height 14
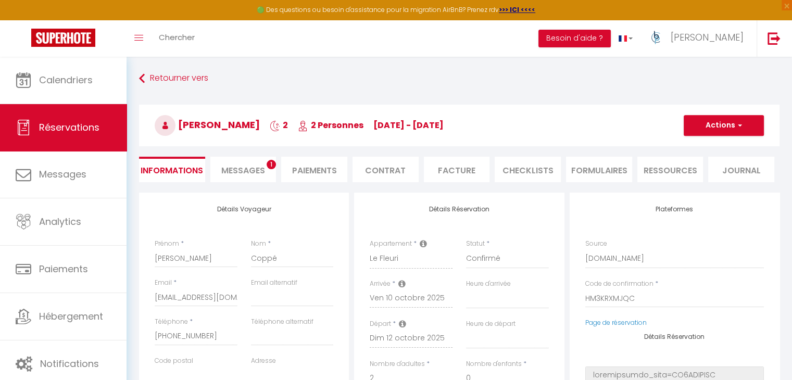
click at [247, 163] on li "Messages 1" at bounding box center [243, 170] width 66 height 26
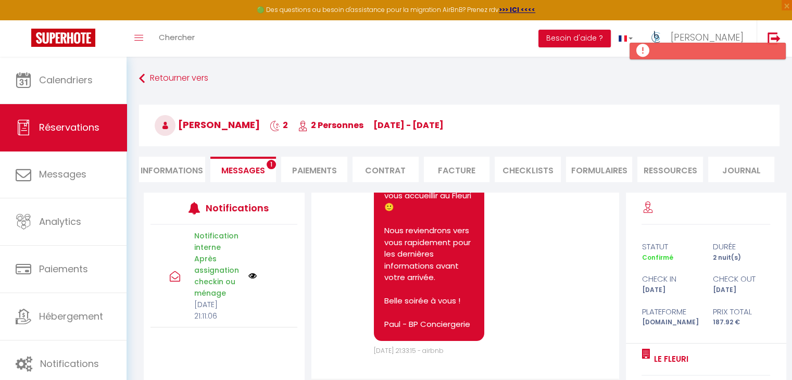
scroll to position [104, 0]
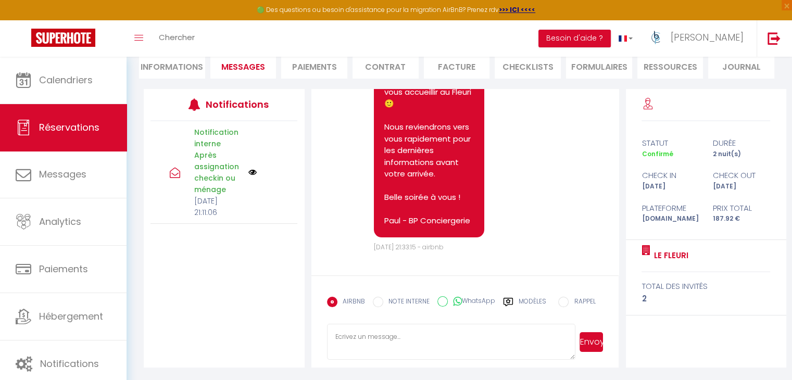
click at [400, 343] on textarea at bounding box center [451, 342] width 249 height 36
paste textarea "Bonjour X, En espérant que votre séjour [PERSON_NAME] se prépare activement ! P…"
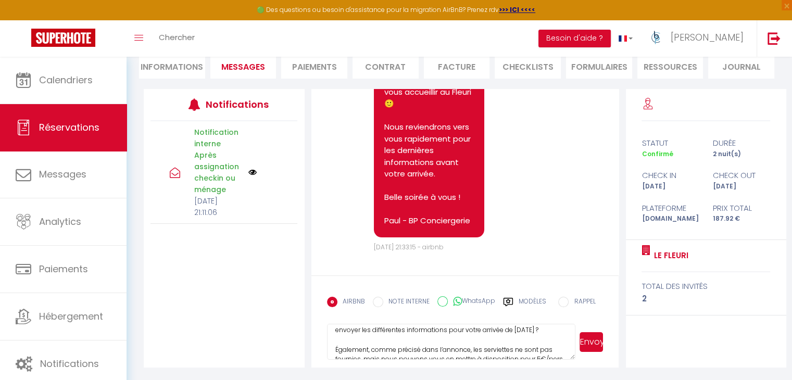
scroll to position [0, 0]
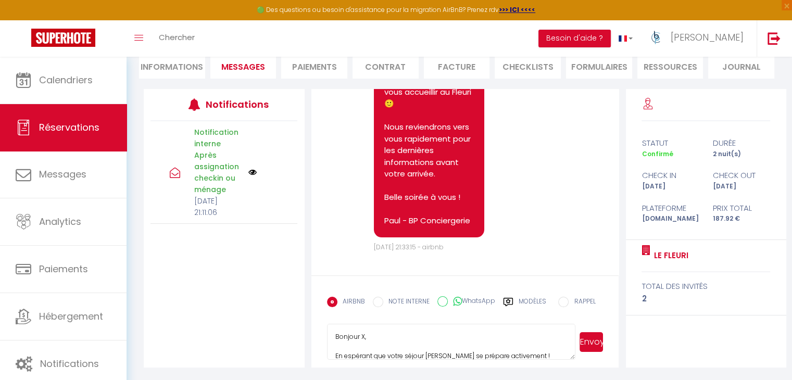
click at [391, 331] on textarea "Bonjour X, En espérant que votre séjour [PERSON_NAME] se prépare activement ! P…" at bounding box center [451, 342] width 249 height 36
click at [363, 330] on textarea "Bonjour [PERSON_NAME], En espérant que votre séjour [PERSON_NAME] se prépare ac…" at bounding box center [451, 342] width 249 height 36
click at [587, 343] on button "Envoyer" at bounding box center [591, 342] width 23 height 20
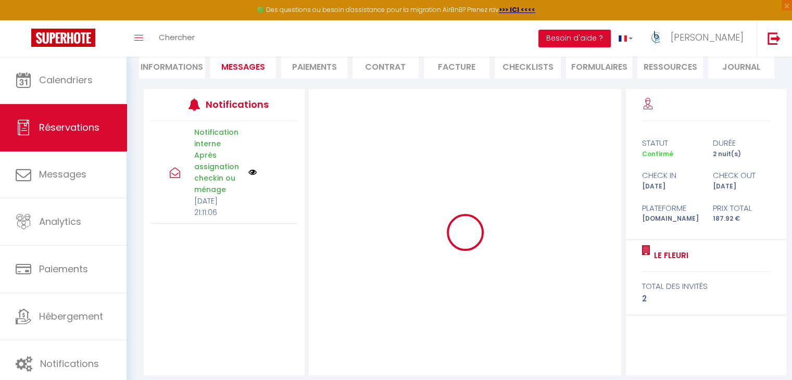
scroll to position [0, 0]
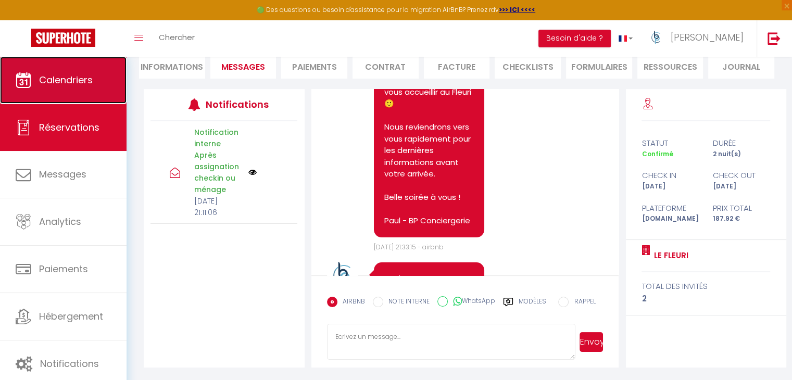
click at [72, 83] on span "Calendriers" at bounding box center [66, 79] width 54 height 13
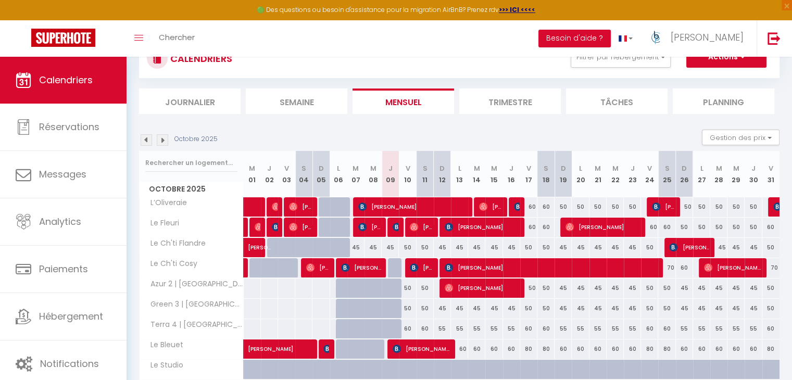
scroll to position [52, 0]
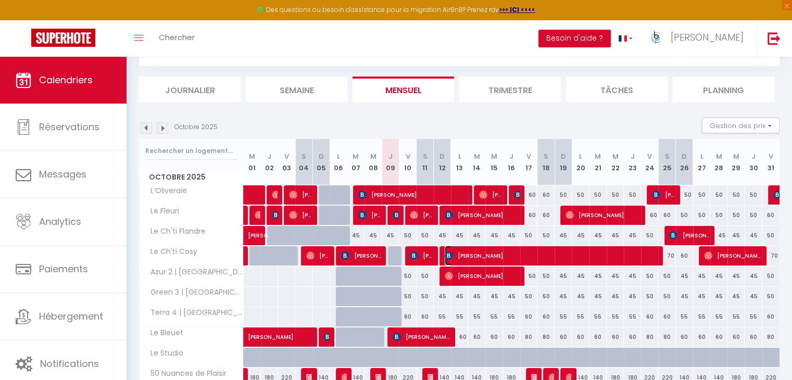
click at [499, 254] on span "[PERSON_NAME]" at bounding box center [551, 256] width 212 height 20
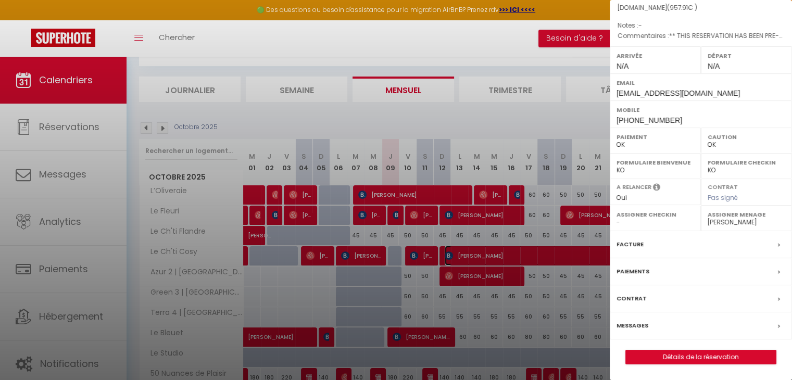
scroll to position [96, 0]
click at [688, 356] on link "Détails de la réservation" at bounding box center [701, 358] width 150 height 14
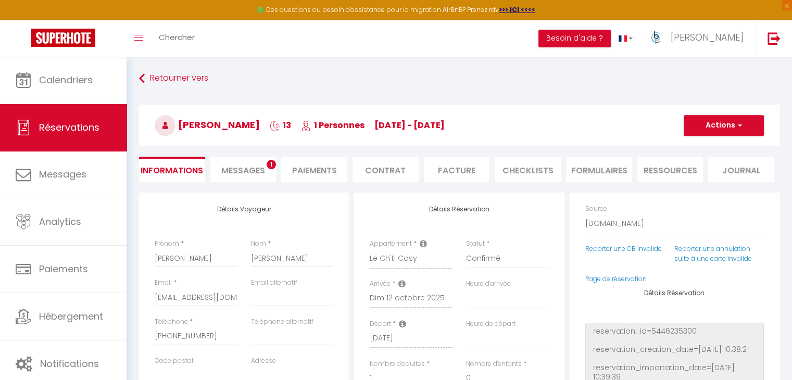
scroll to position [52, 0]
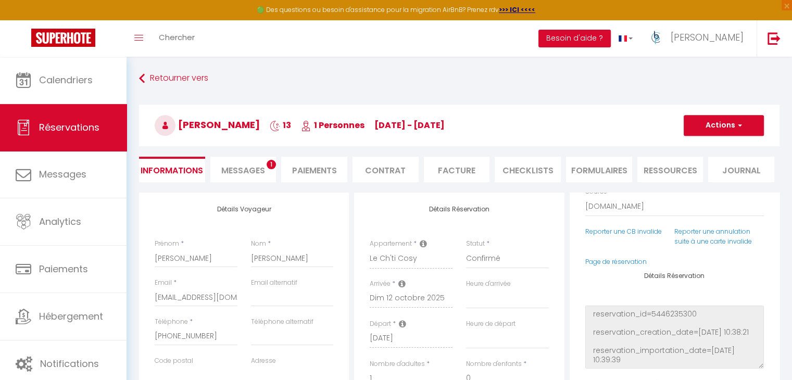
click at [263, 165] on span "Messages" at bounding box center [243, 171] width 44 height 12
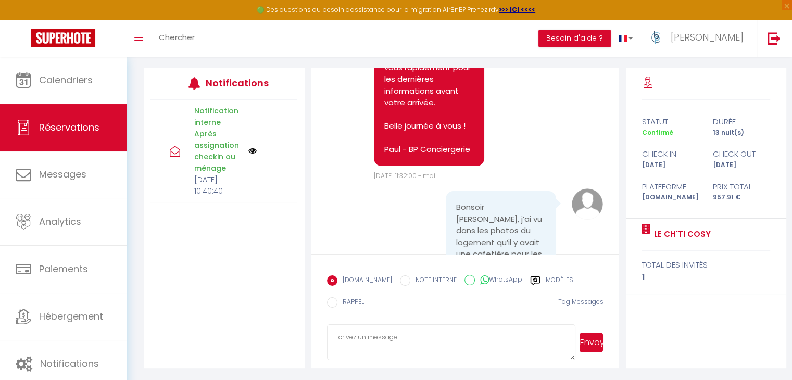
scroll to position [260, 0]
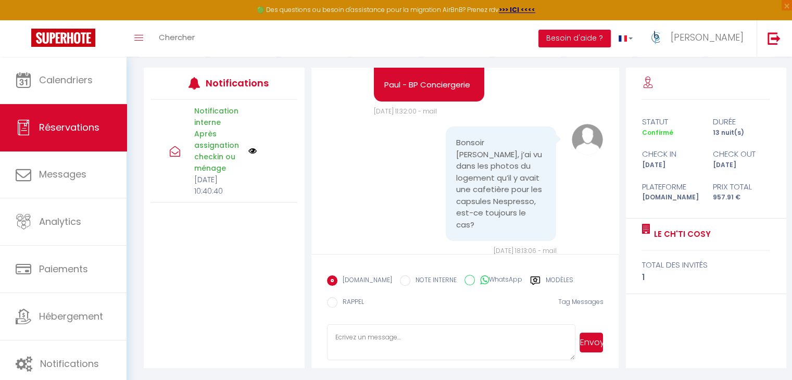
click at [438, 335] on textarea at bounding box center [451, 343] width 249 height 36
click at [575, 328] on textarea "Bonsoir [PERSON_NAME], C'est toujours le cas et nous vous mettons à dispotion q…" at bounding box center [451, 343] width 249 height 36
click at [392, 335] on textarea "Bonsoir [PERSON_NAME], C'est toujours le cas et nous vous mettons à disposions …" at bounding box center [451, 343] width 249 height 36
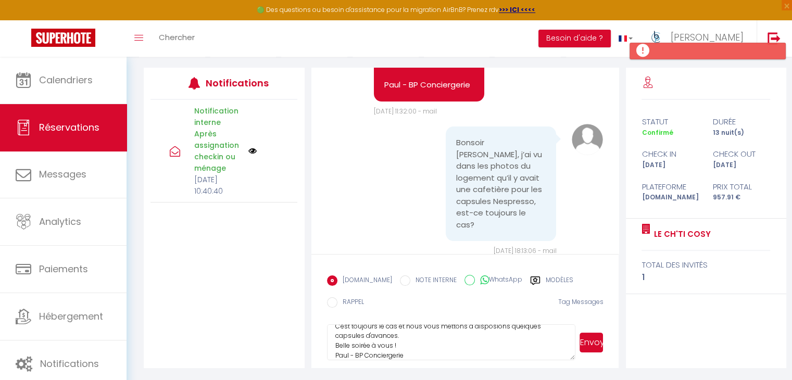
click at [463, 339] on textarea "Bonsoir [PERSON_NAME], C'est toujours le cas et nous vous mettons à disposions …" at bounding box center [451, 343] width 249 height 36
click at [591, 338] on button "Envoyer" at bounding box center [591, 343] width 23 height 20
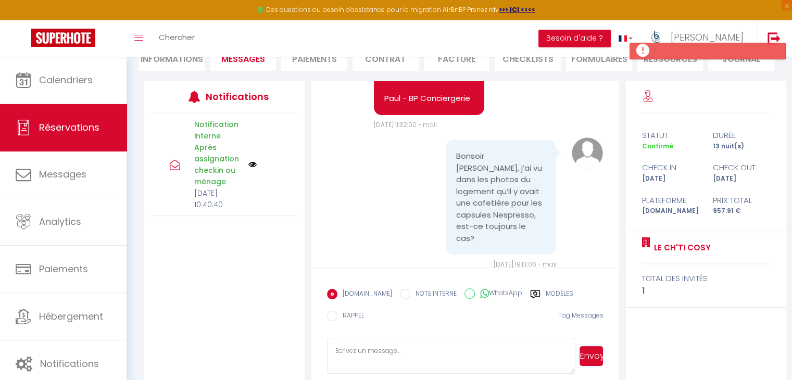
scroll to position [275, 0]
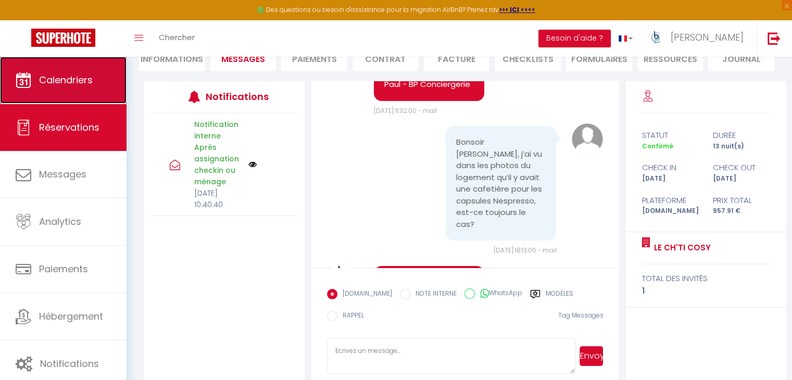
click at [81, 74] on span "Calendriers" at bounding box center [66, 79] width 54 height 13
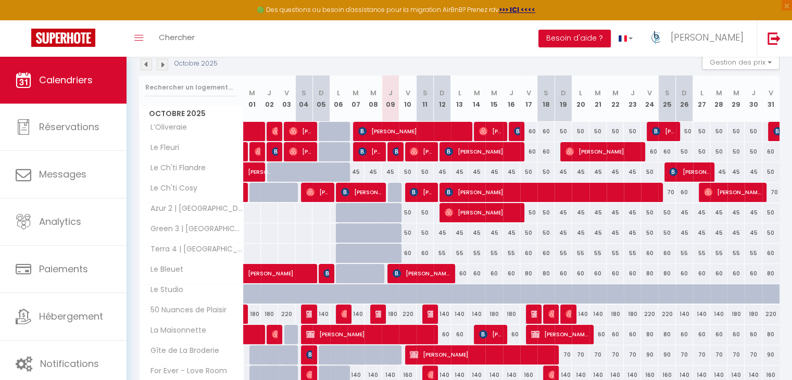
scroll to position [148, 0]
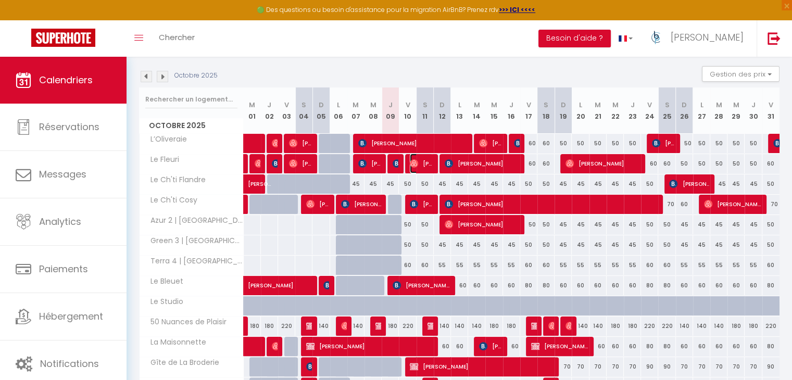
click at [421, 163] on span "[PERSON_NAME]" at bounding box center [421, 164] width 23 height 20
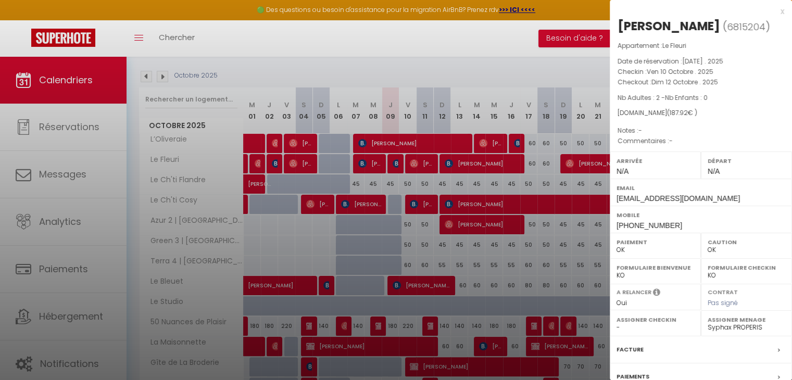
drag, startPoint x: 482, startPoint y: 113, endPoint x: 422, endPoint y: 202, distance: 107.1
click at [482, 113] on div at bounding box center [396, 190] width 792 height 380
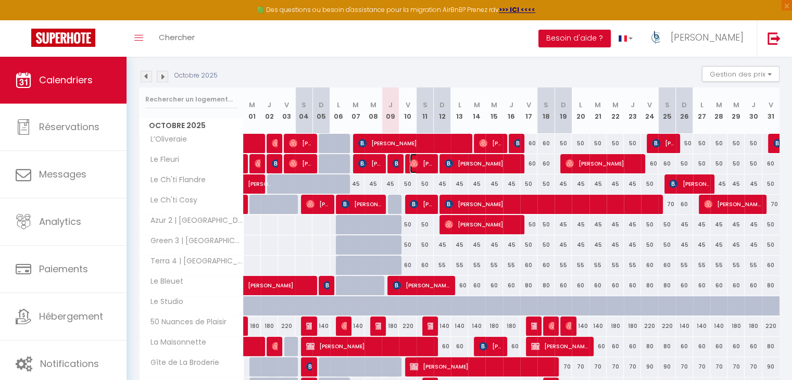
click at [425, 160] on span "[PERSON_NAME]" at bounding box center [421, 164] width 23 height 20
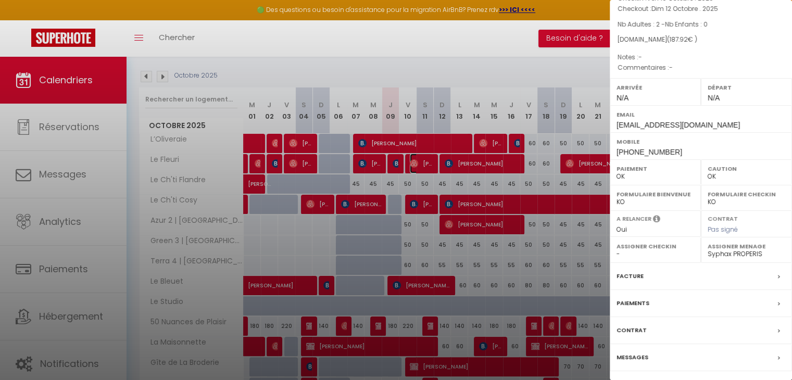
scroll to position [104, 0]
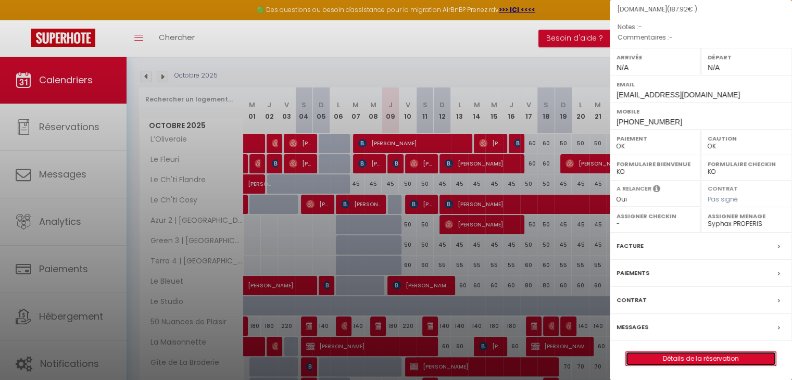
click at [669, 359] on link "Détails de la réservation" at bounding box center [701, 359] width 150 height 14
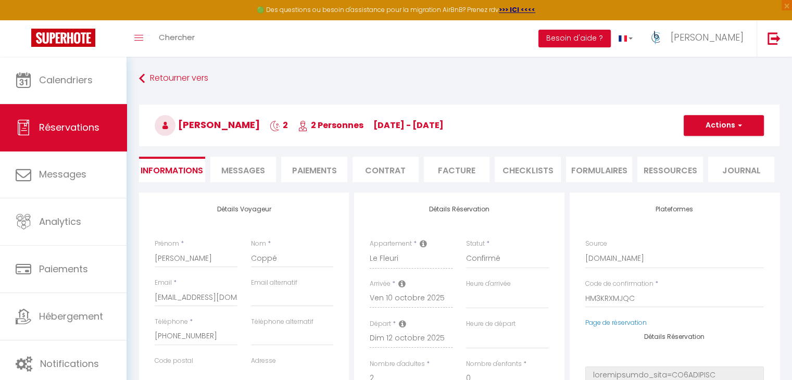
click at [260, 172] on span "Messages" at bounding box center [243, 171] width 44 height 12
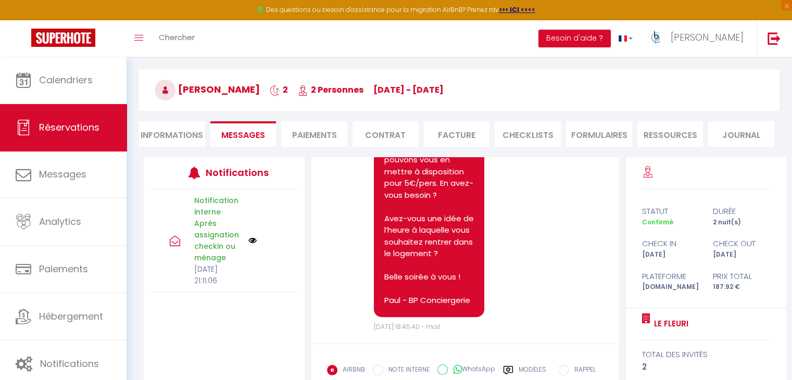
scroll to position [52, 0]
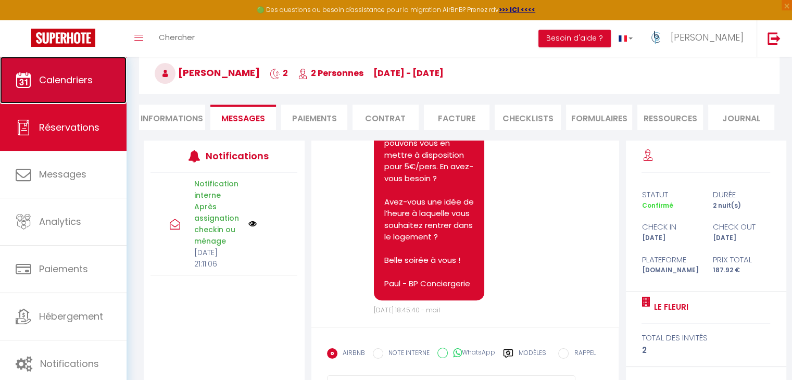
click at [22, 77] on icon at bounding box center [24, 80] width 16 height 16
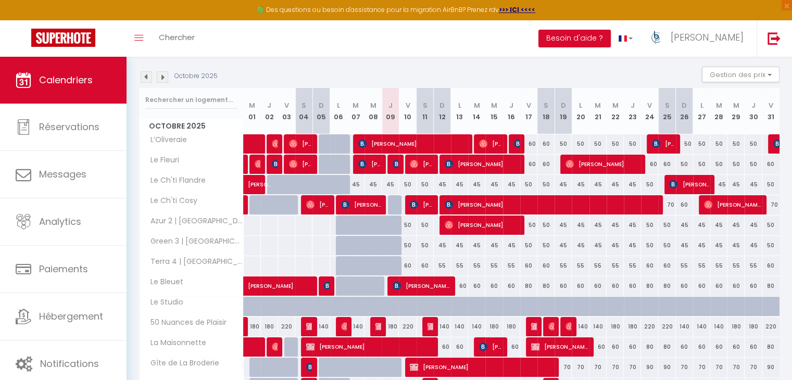
scroll to position [104, 0]
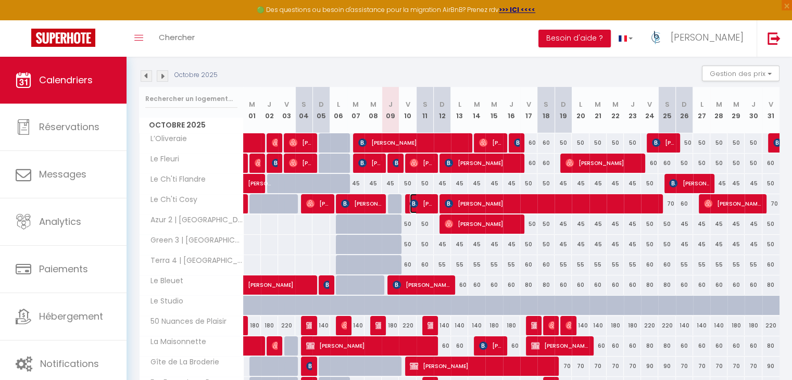
click at [421, 202] on span "[PERSON_NAME]" at bounding box center [421, 204] width 23 height 20
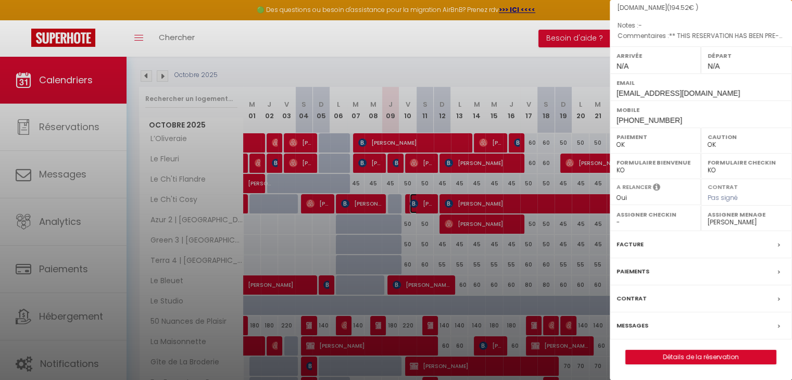
scroll to position [120, 0]
click at [679, 359] on link "Détails de la réservation" at bounding box center [701, 358] width 150 height 14
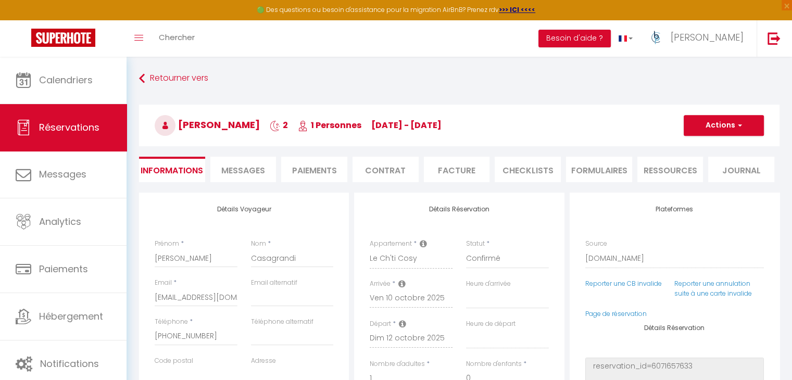
click at [242, 171] on span "Messages" at bounding box center [243, 171] width 44 height 12
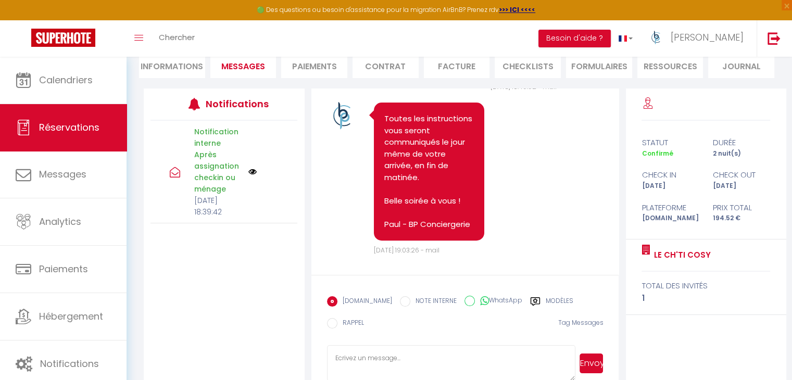
scroll to position [473, 0]
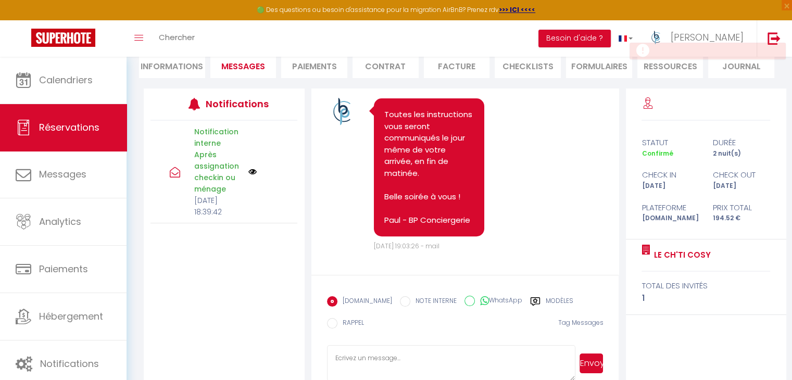
click at [443, 356] on textarea at bounding box center [451, 363] width 249 height 36
paste textarea "Bonjour X, En espérant que votre séjour au Ch'ti Cosy se prépare activement ! P…"
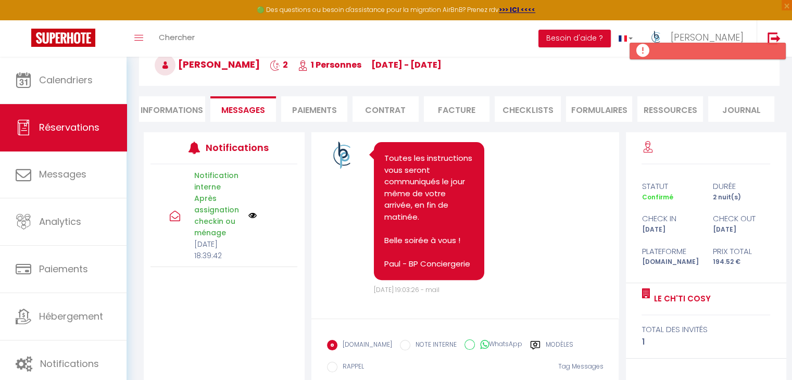
scroll to position [125, 0]
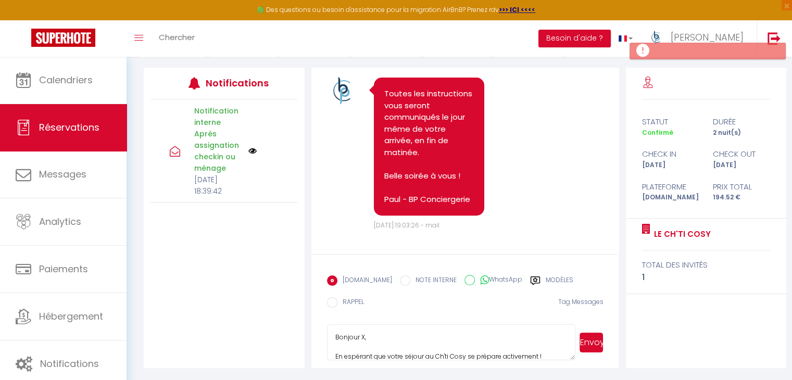
click at [397, 332] on textarea "Bonjour X, En espérant que votre séjour au Ch'ti Cosy se prépare activement ! P…" at bounding box center [451, 343] width 249 height 36
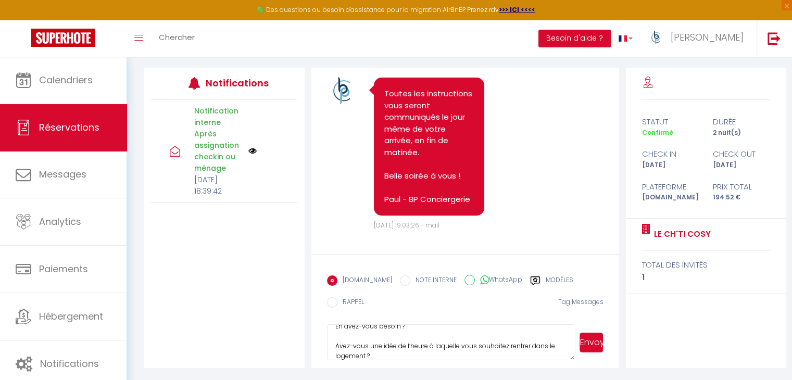
scroll to position [104, 0]
drag, startPoint x: 365, startPoint y: 351, endPoint x: 328, endPoint y: 340, distance: 38.6
click at [328, 340] on textarea "Bonsoir [PERSON_NAME], En espérant que votre séjour au Ch'ti Cosy se prépare ac…" at bounding box center [451, 343] width 249 height 36
click at [443, 341] on textarea "Bonsoir [PERSON_NAME], En espérant que votre séjour au Ch'ti Cosy se prépare ac…" at bounding box center [451, 343] width 249 height 36
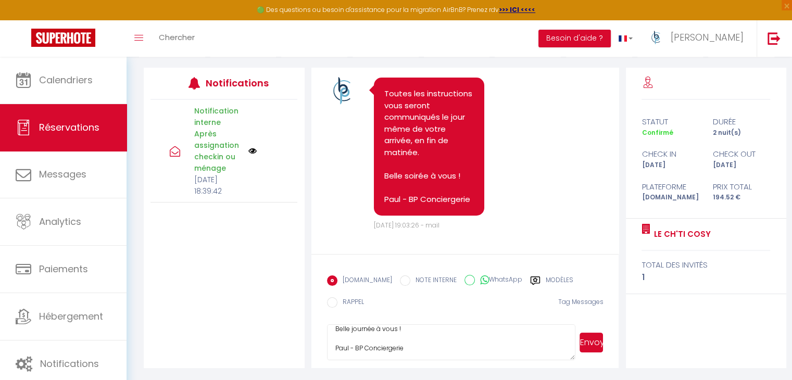
click at [370, 330] on textarea "Bonsoir [PERSON_NAME], En espérant que votre séjour au Ch'ti Cosy se prépare ac…" at bounding box center [451, 343] width 249 height 36
click at [595, 338] on button "Envoyer" at bounding box center [591, 343] width 23 height 20
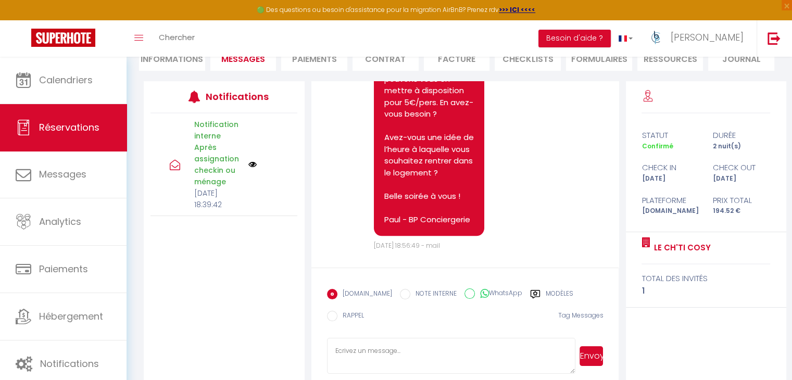
scroll to position [929, 0]
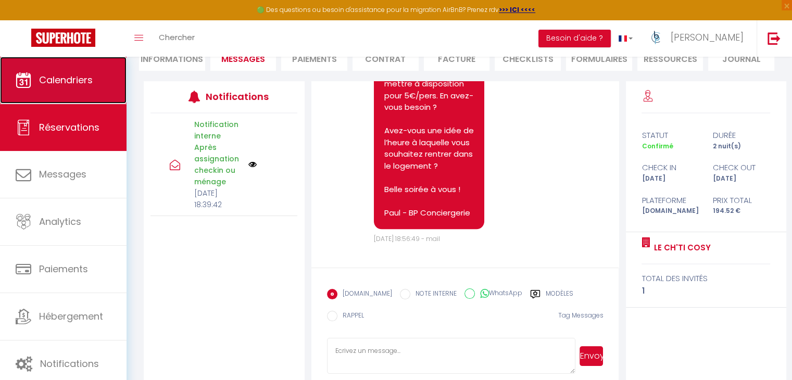
click at [77, 73] on span "Calendriers" at bounding box center [66, 79] width 54 height 13
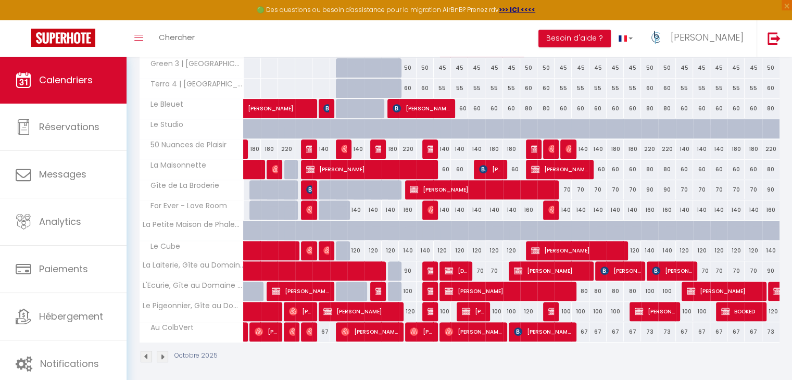
scroll to position [328, 0]
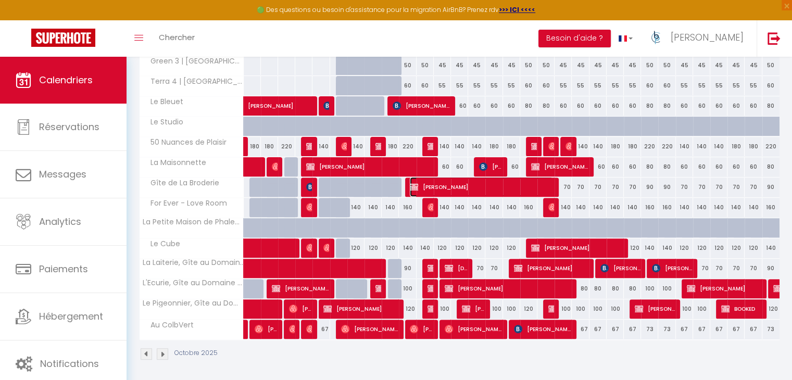
click at [475, 181] on span "[PERSON_NAME]" at bounding box center [481, 187] width 143 height 20
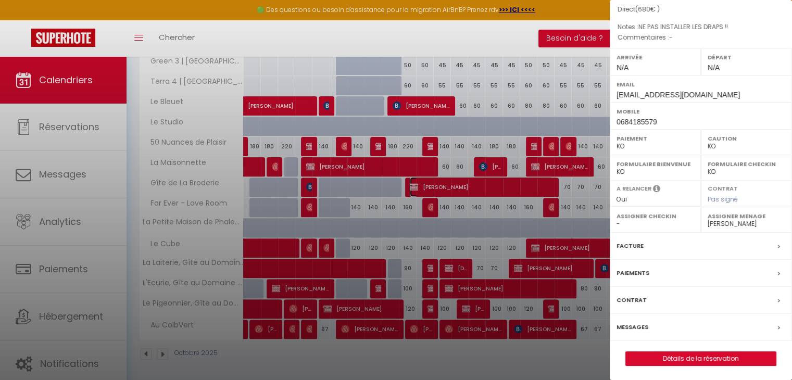
scroll to position [0, 0]
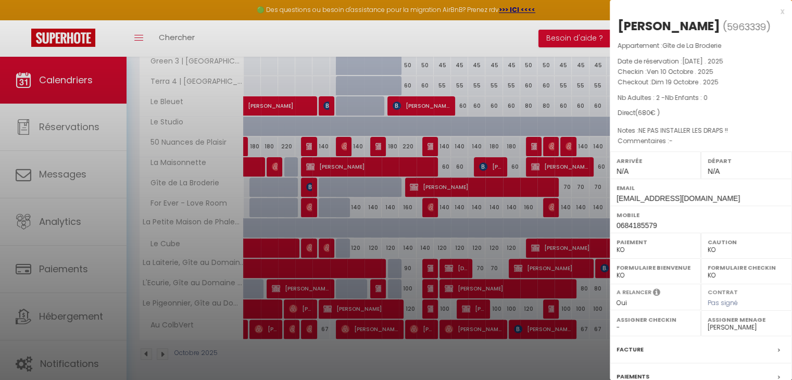
click at [774, 10] on div "x" at bounding box center [697, 11] width 175 height 13
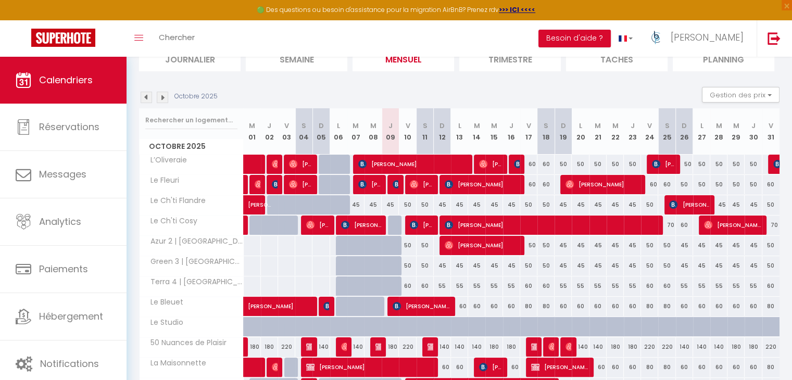
scroll to position [67, 0]
